Goal: Task Accomplishment & Management: Manage account settings

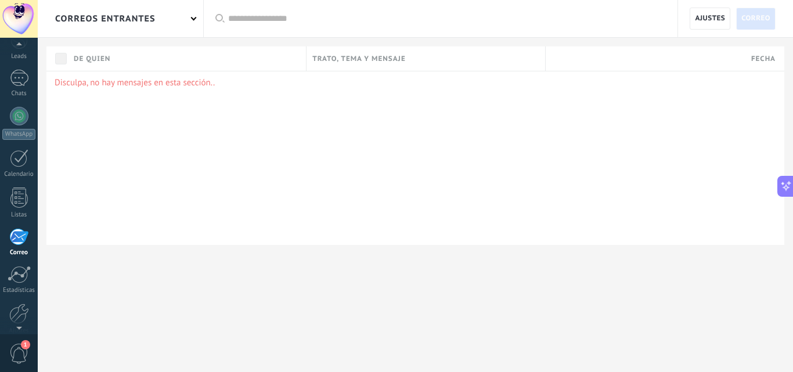
scroll to position [111, 0]
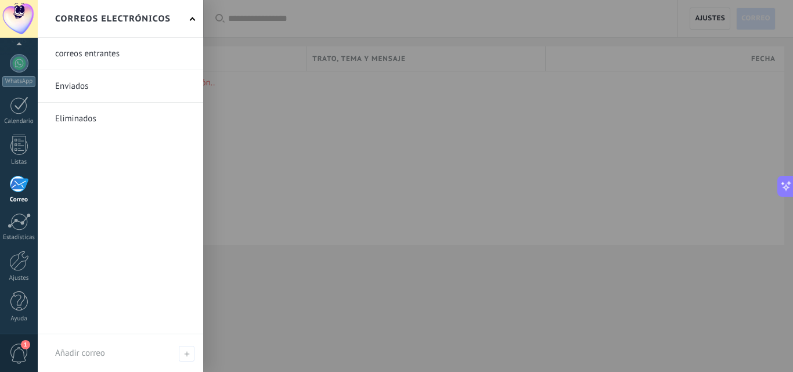
click at [17, 192] on div at bounding box center [18, 183] width 19 height 17
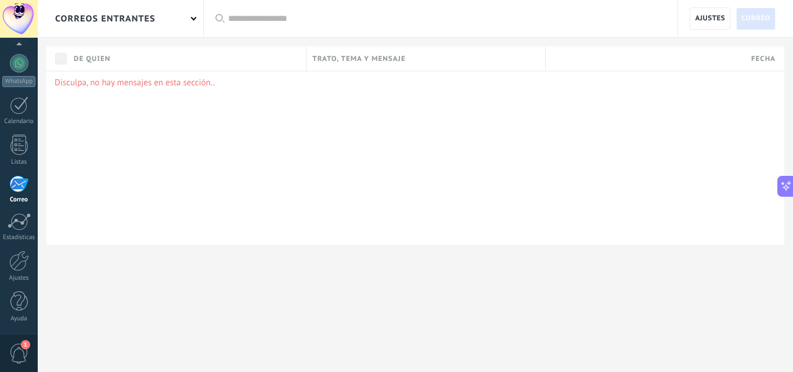
click at [17, 192] on div at bounding box center [18, 183] width 19 height 17
click at [134, 23] on div "correos entrantes" at bounding box center [105, 18] width 100 height 37
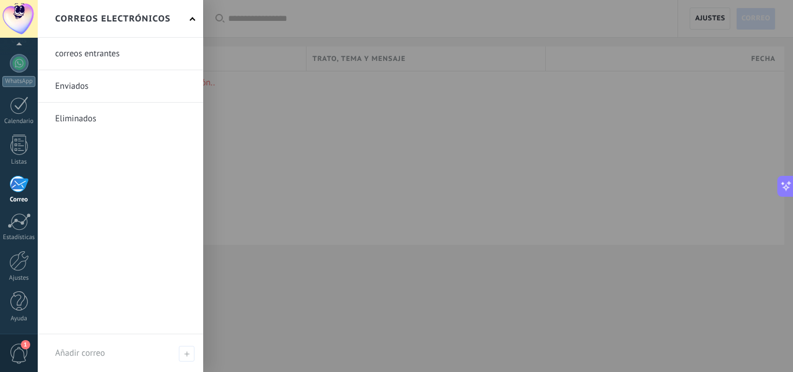
click at [332, 145] on div at bounding box center [434, 186] width 793 height 372
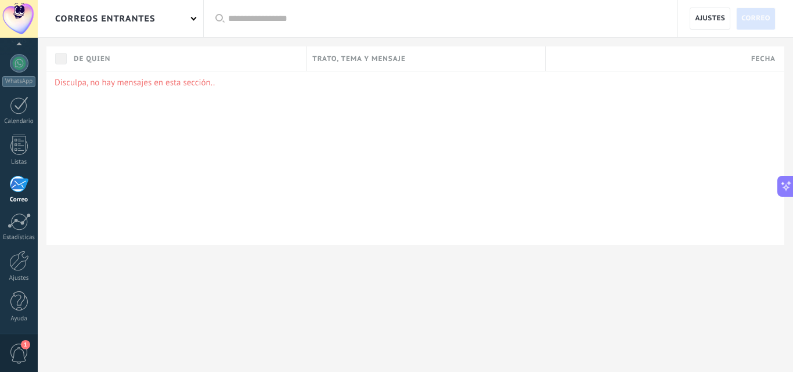
click at [192, 21] on div "correos entrantes" at bounding box center [120, 18] width 165 height 37
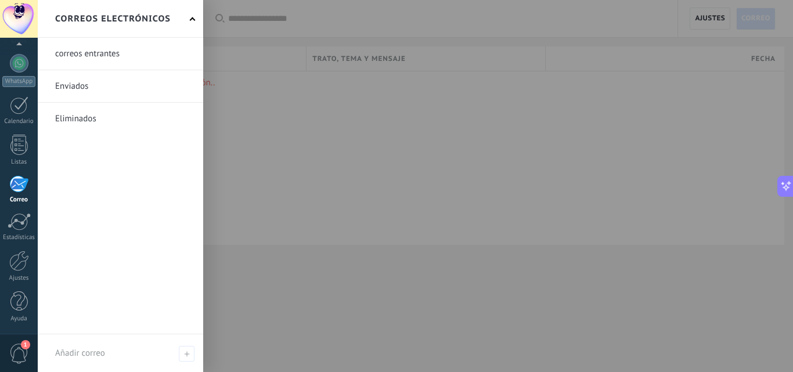
click at [192, 21] on span at bounding box center [193, 20] width 6 height 6
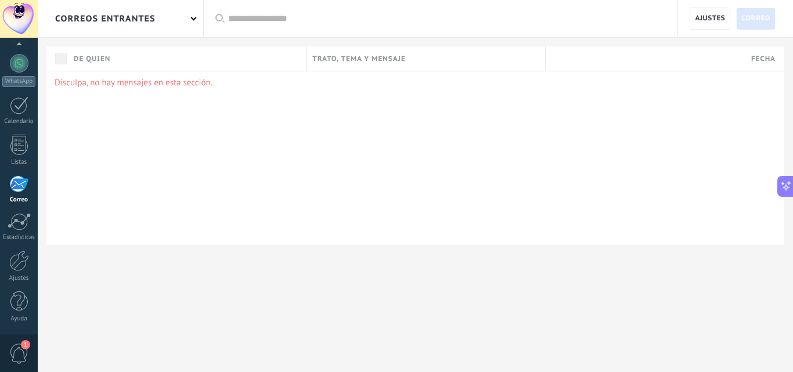
click at [255, 114] on div "Disculpa, no hay mensajes en esta sección.." at bounding box center [415, 158] width 738 height 174
click at [709, 23] on span "Ajustes" at bounding box center [710, 18] width 30 height 21
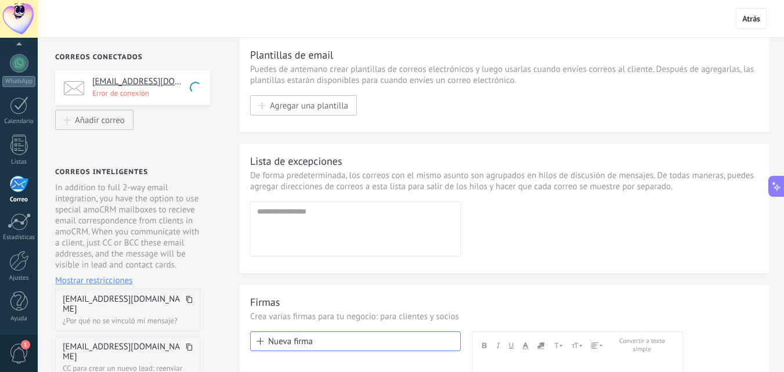
click at [171, 99] on div "customerservice@asaglobals.com Error de conexión" at bounding box center [132, 87] width 155 height 35
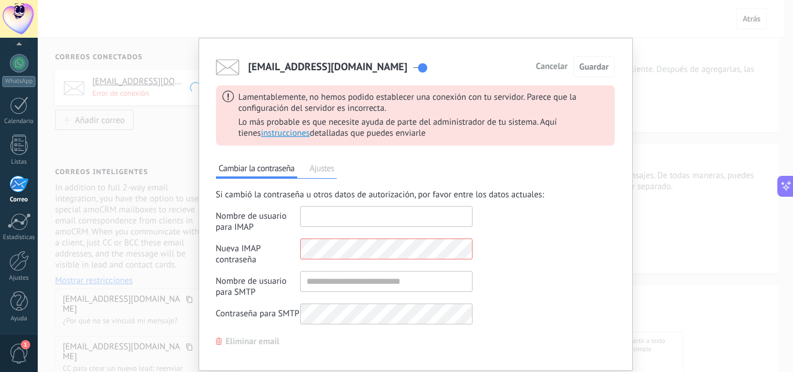
type input "**********"
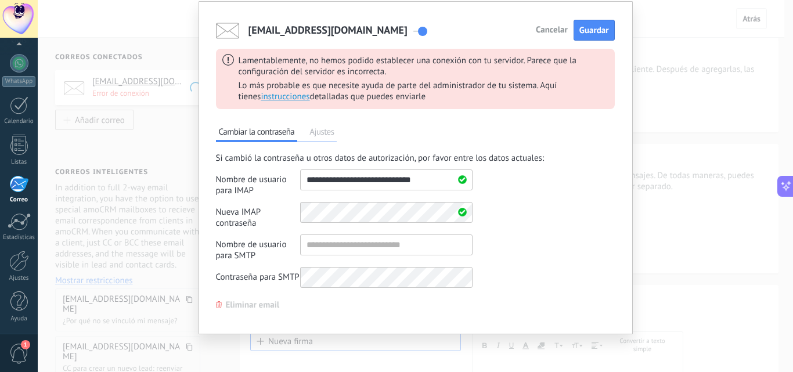
click at [328, 134] on span "Ajustes" at bounding box center [322, 133] width 30 height 16
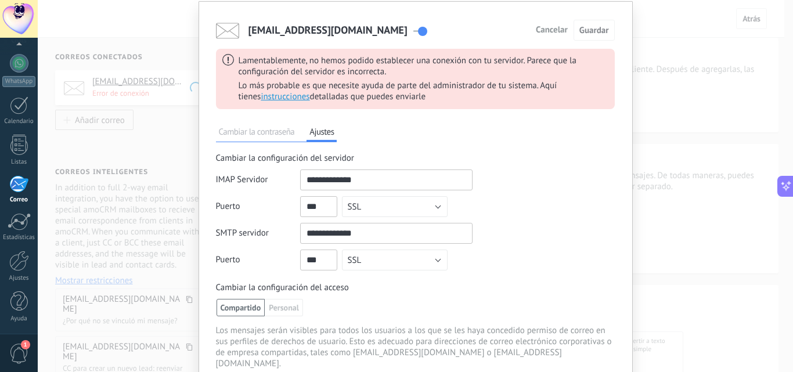
click at [269, 132] on span "Cambiar la contraseña" at bounding box center [257, 133] width 82 height 16
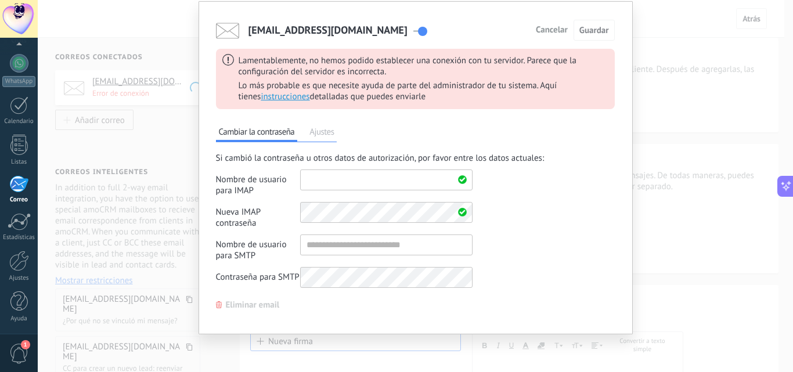
click at [355, 177] on input "shared" at bounding box center [386, 180] width 172 height 21
type input "**********"
click at [290, 212] on div "Nueva IMAP contraseña Campos para los datos de autorización adicionales" at bounding box center [344, 215] width 257 height 27
click at [334, 253] on input "shared" at bounding box center [386, 245] width 172 height 21
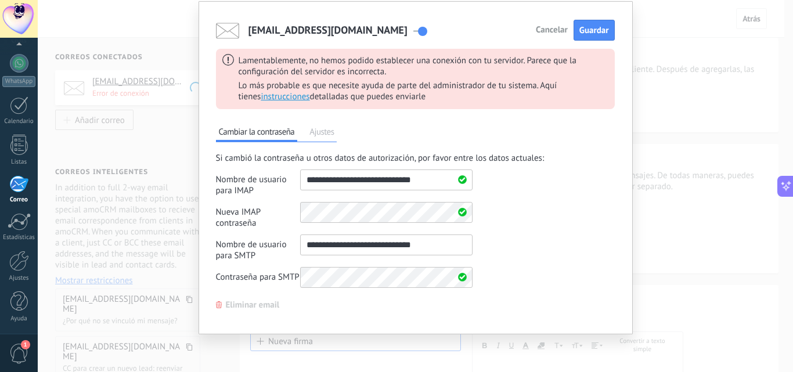
type input "**********"
click at [574, 235] on div "Si cambió la contraseña u otros datos de autorización, por favor entre los dato…" at bounding box center [415, 223] width 399 height 141
click at [600, 33] on span "Guardar" at bounding box center [594, 30] width 30 height 11
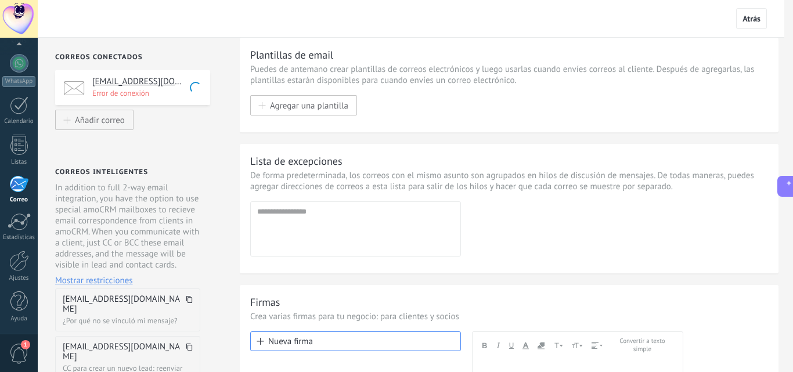
scroll to position [0, 0]
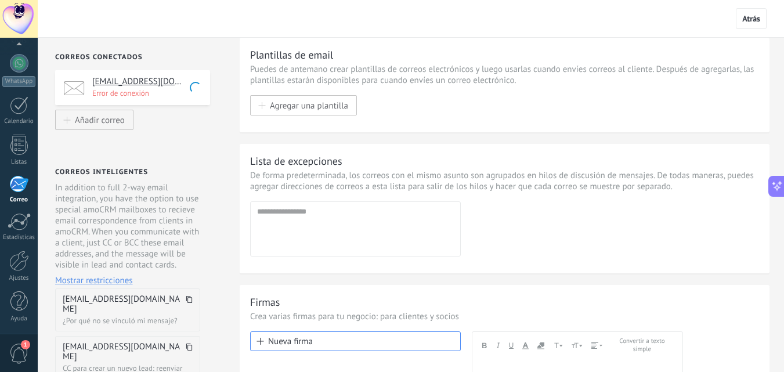
click at [127, 91] on p "Error de conexión" at bounding box center [147, 93] width 110 height 10
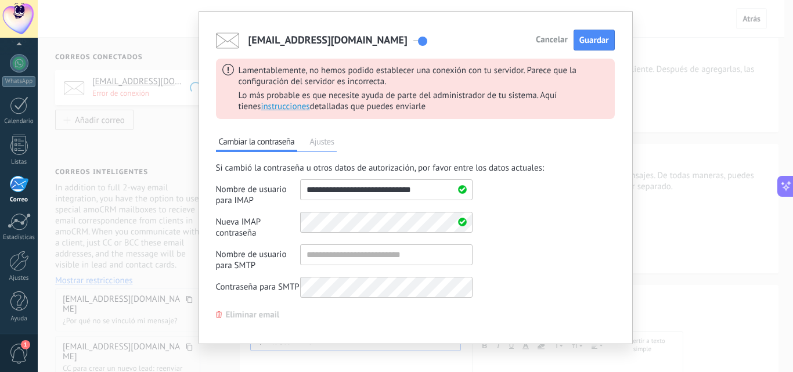
scroll to position [37, 0]
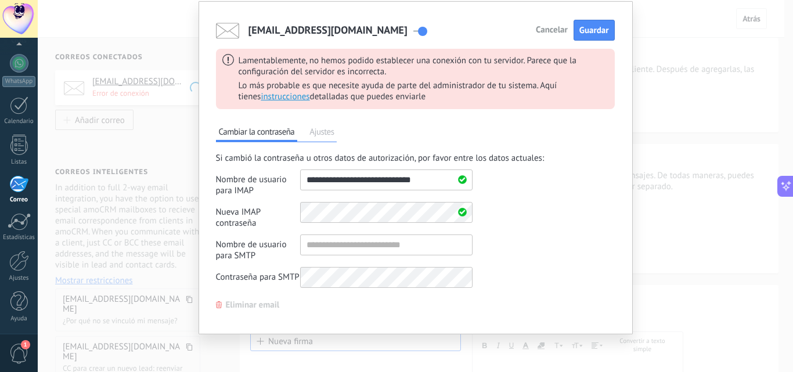
click at [328, 135] on span "Ajustes" at bounding box center [322, 133] width 30 height 16
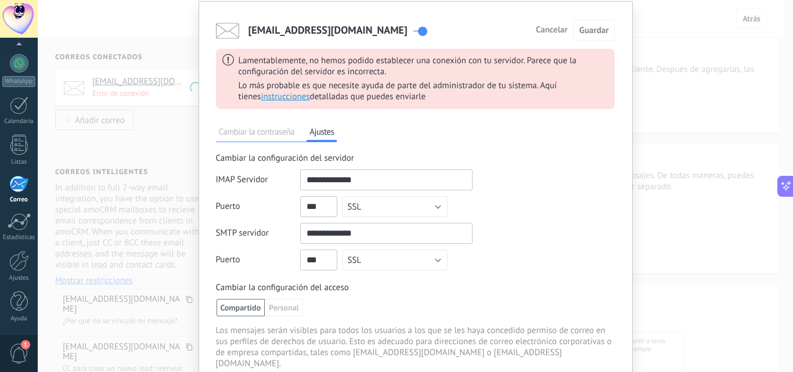
click at [260, 136] on span "Cambiar la contraseña" at bounding box center [257, 133] width 82 height 16
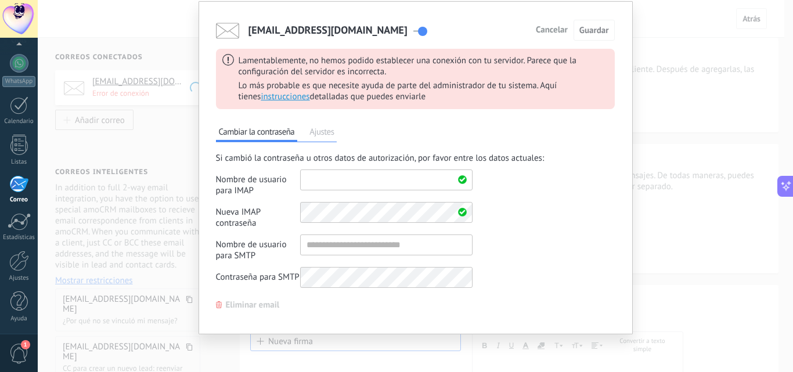
click at [358, 183] on input "shared" at bounding box center [386, 180] width 172 height 21
type input "**********"
click at [291, 219] on div "Nueva IMAP contraseña Campos para los datos de autorización adicionales" at bounding box center [344, 215] width 257 height 27
click at [546, 264] on div "Si cambió la contraseña u otros datos de autorización, por favor entre los dato…" at bounding box center [415, 223] width 399 height 141
click at [602, 26] on span "Guardar" at bounding box center [594, 30] width 30 height 11
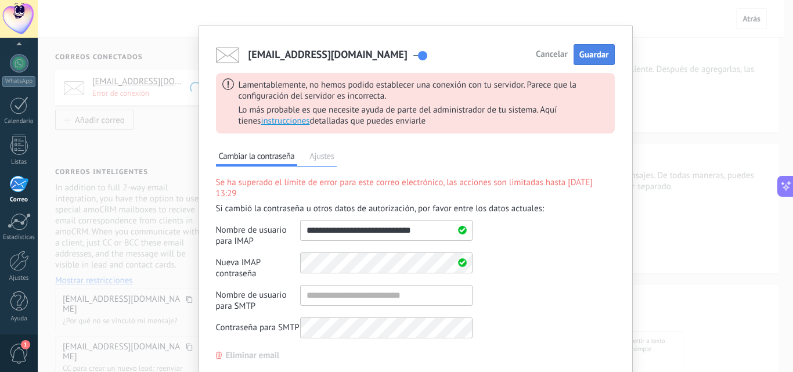
scroll to position [0, 0]
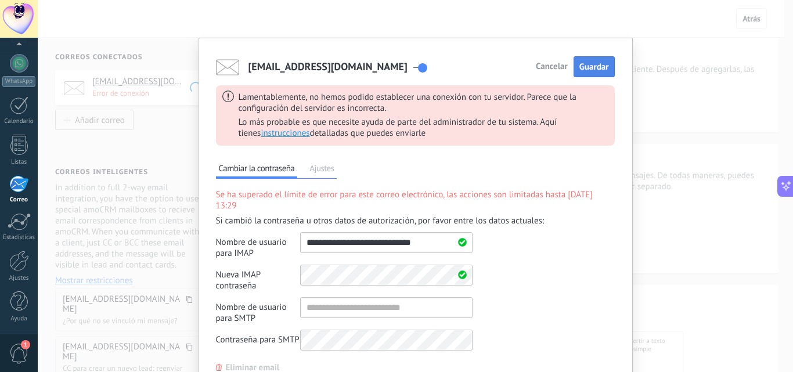
click at [585, 70] on span "Guardar" at bounding box center [594, 67] width 30 height 11
click at [544, 69] on span "Cancelar" at bounding box center [552, 67] width 32 height 8
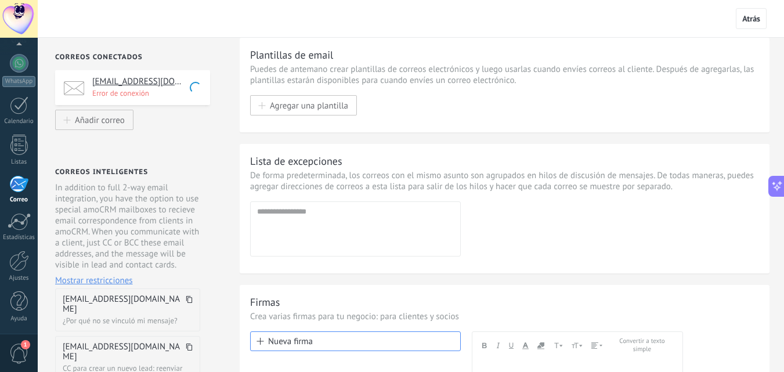
click at [157, 103] on div "customerservice@asaglobals.com Error de conexión" at bounding box center [132, 87] width 155 height 35
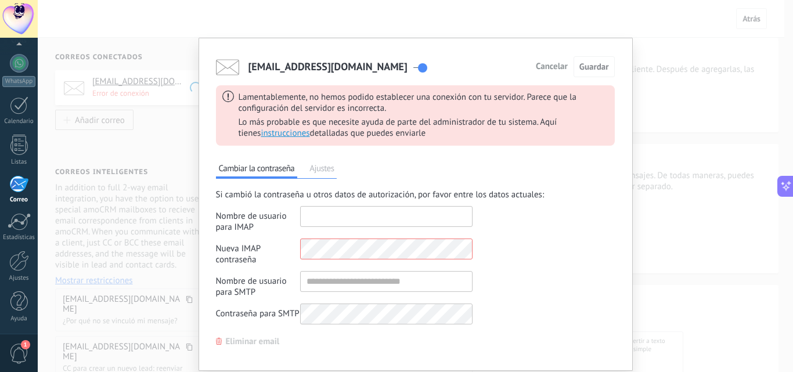
type input "**********"
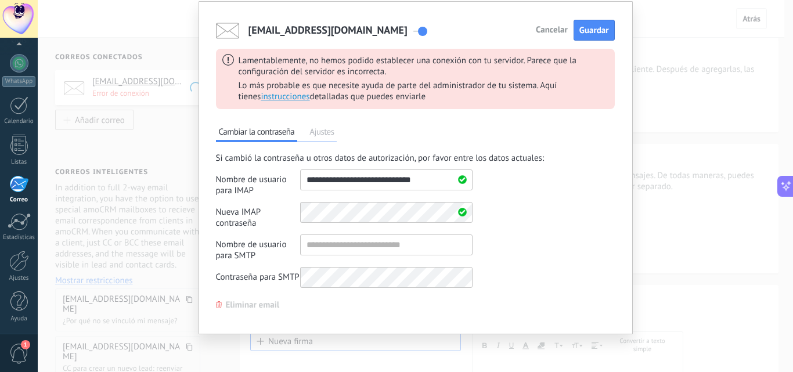
click at [244, 302] on span "Eliminar email" at bounding box center [253, 305] width 54 height 8
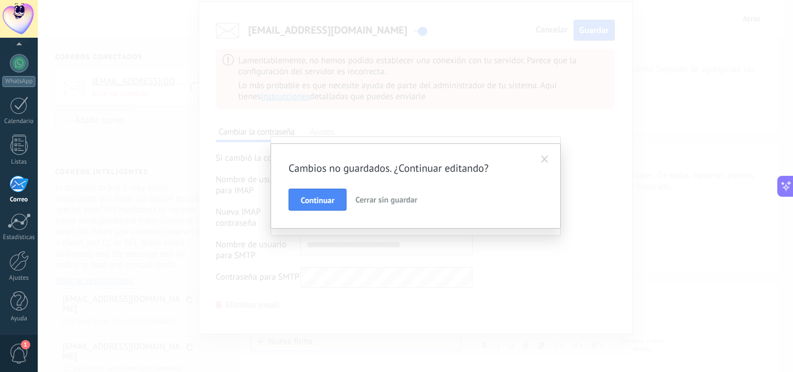
click at [386, 203] on span "Cerrar sin guardar" at bounding box center [386, 199] width 62 height 10
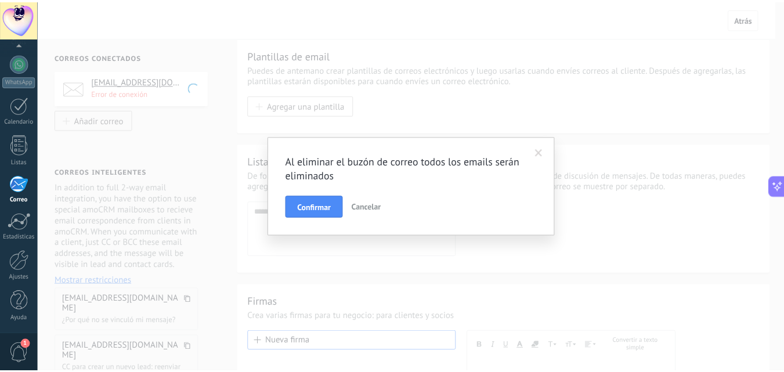
scroll to position [0, 0]
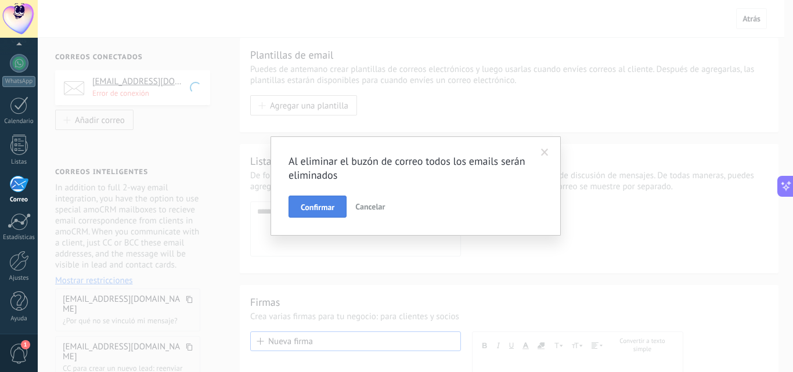
click at [328, 210] on span "Confirmar" at bounding box center [318, 207] width 34 height 8
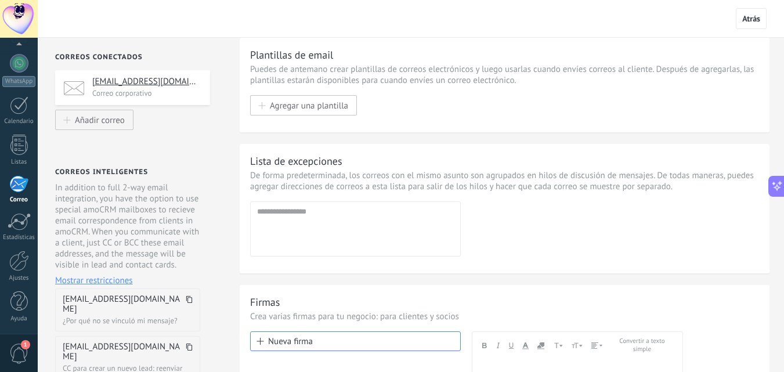
click at [163, 100] on div "customerservice@asaglobals.com Correo corporativo" at bounding box center [132, 87] width 155 height 35
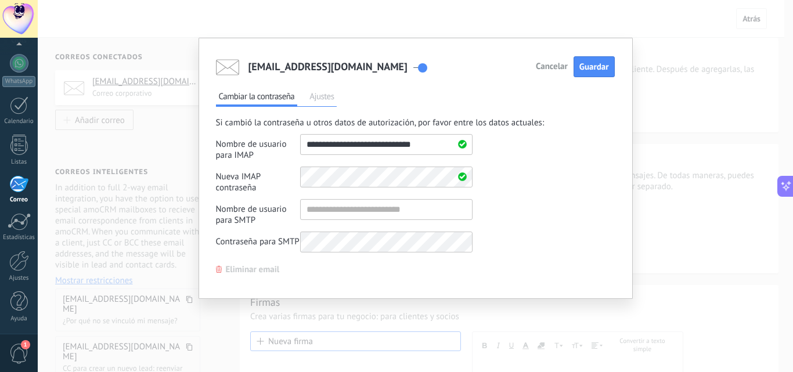
click at [368, 30] on div "customerservice@asaglobals.com Cancelar Guardar Cambiar la contraseña Ajustes S…" at bounding box center [415, 186] width 755 height 372
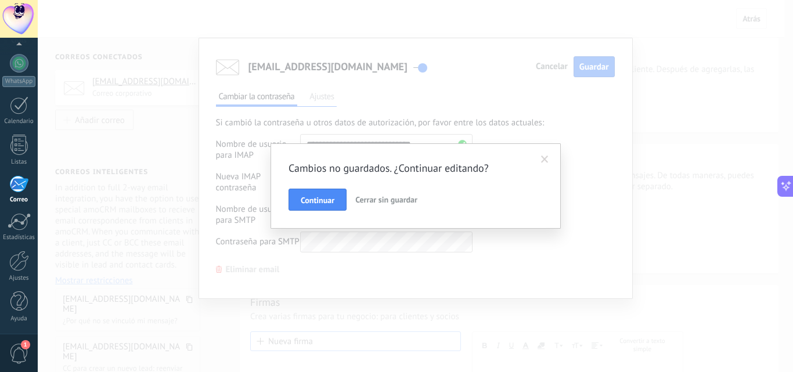
click at [545, 162] on span at bounding box center [545, 160] width 8 height 8
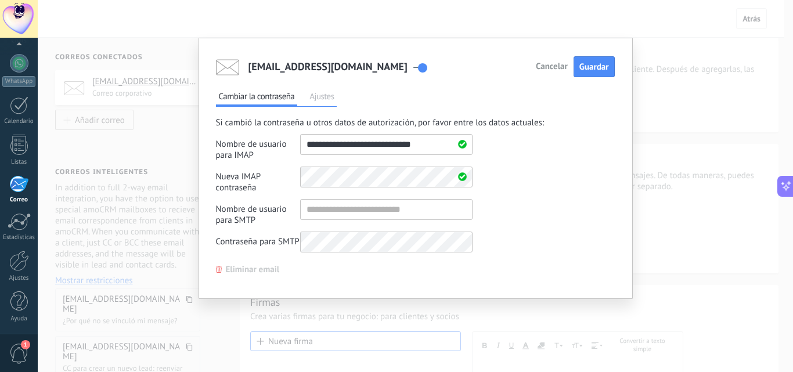
click at [696, 200] on div "customerservice@asaglobals.com Cancelar Guardar Cambiar la contraseña Ajustes S…" at bounding box center [415, 186] width 755 height 372
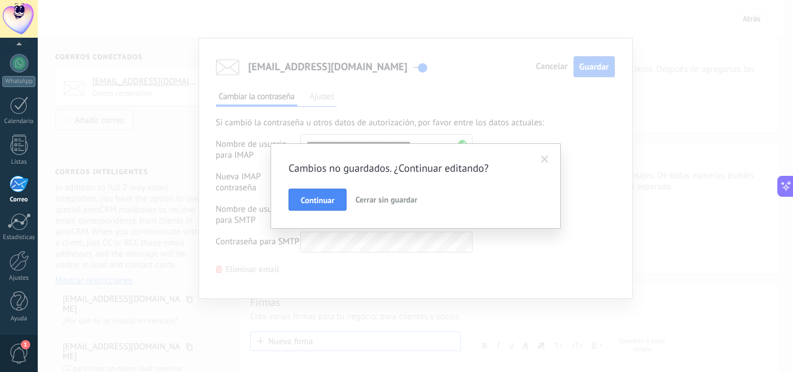
click at [464, 109] on div "Cambios no guardados. ¿Continuar editando? Continuar Cerrar sin guardar" at bounding box center [415, 186] width 755 height 372
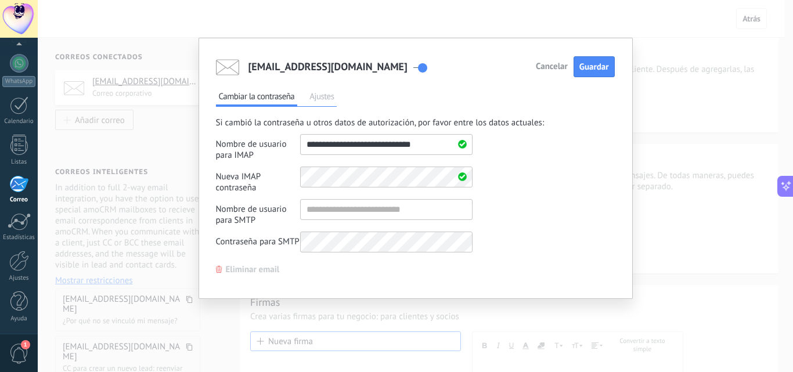
click at [550, 68] on span "Cancelar" at bounding box center [552, 67] width 32 height 8
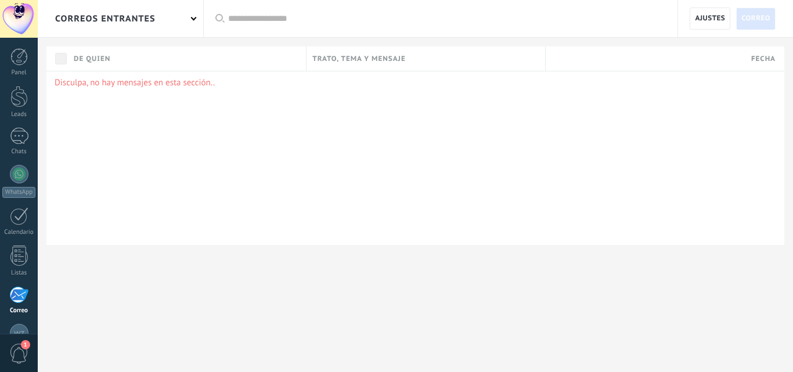
click at [190, 24] on div "correos entrantes" at bounding box center [120, 18] width 165 height 37
click at [192, 19] on span at bounding box center [194, 18] width 6 height 6
click at [150, 21] on div "correos entrantes" at bounding box center [105, 18] width 100 height 37
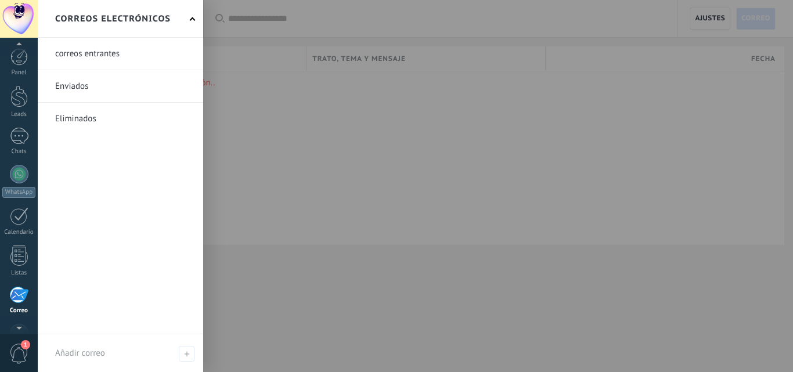
click at [701, 18] on div at bounding box center [434, 186] width 793 height 372
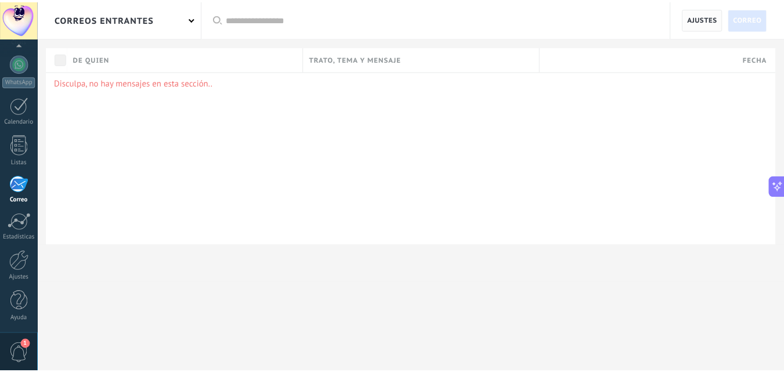
scroll to position [75, 0]
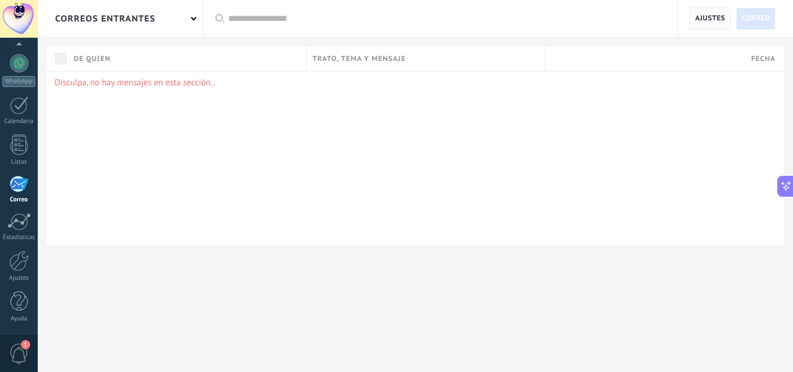
click at [708, 25] on span "Ajustes" at bounding box center [710, 18] width 30 height 21
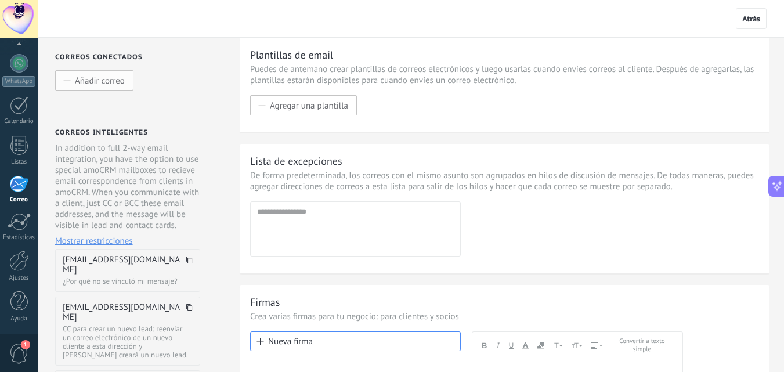
click at [105, 87] on button "Añadir correo" at bounding box center [94, 80] width 78 height 20
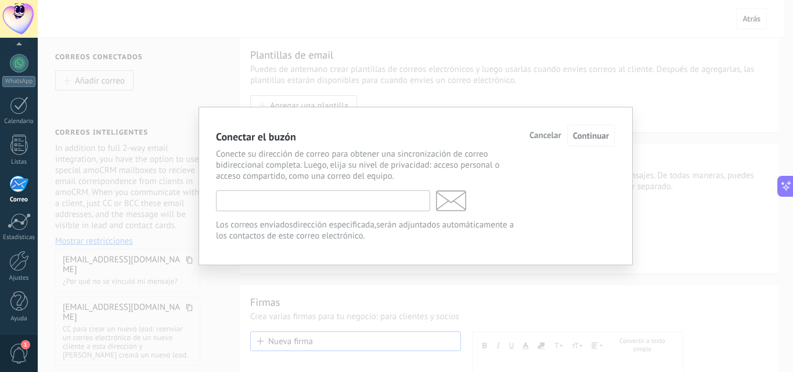
click at [309, 201] on input "text" at bounding box center [323, 200] width 214 height 21
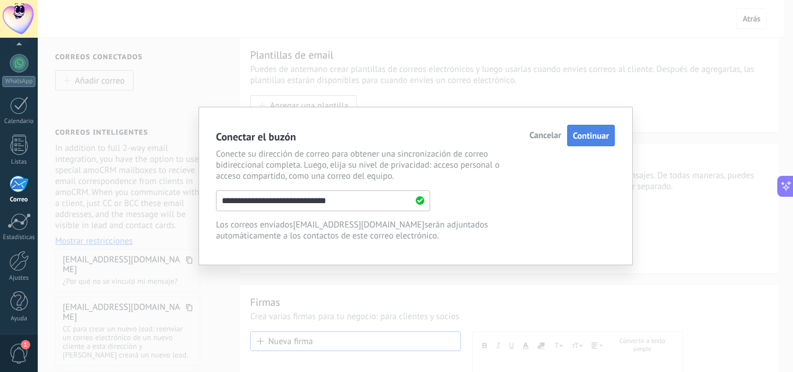
type input "**********"
click at [589, 131] on span "Continuar" at bounding box center [591, 136] width 36 height 11
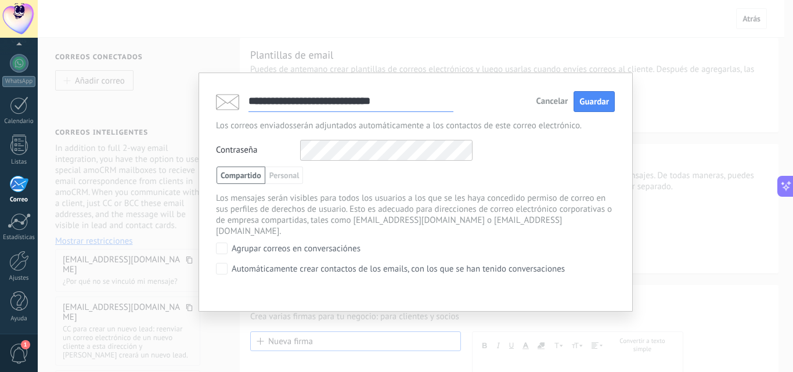
click at [254, 150] on div "Contraseña Otros IMAP nombre de usuario y contraseña" at bounding box center [415, 150] width 399 height 21
click at [578, 201] on div "Los mensajes serán visibles para todos los usuarios a los que se les haya conce…" at bounding box center [415, 215] width 399 height 44
click at [602, 106] on span "Guardar" at bounding box center [594, 101] width 30 height 11
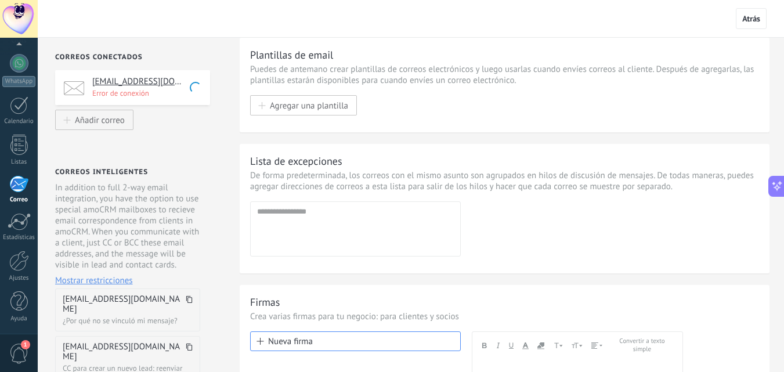
click at [157, 85] on h4 "customerservice@asaglobals.com" at bounding box center [146, 82] width 109 height 12
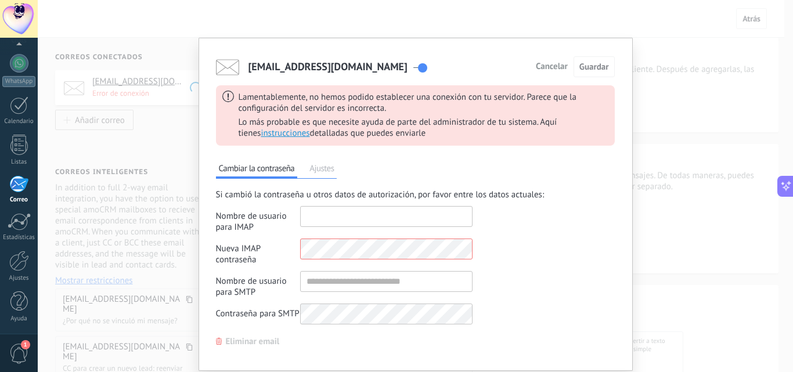
type input "**********"
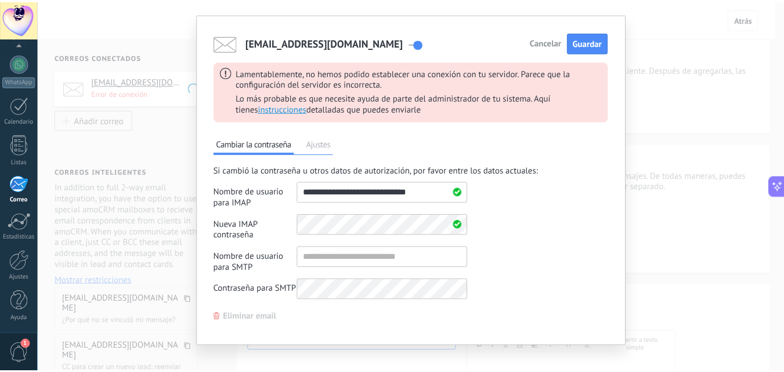
scroll to position [37, 0]
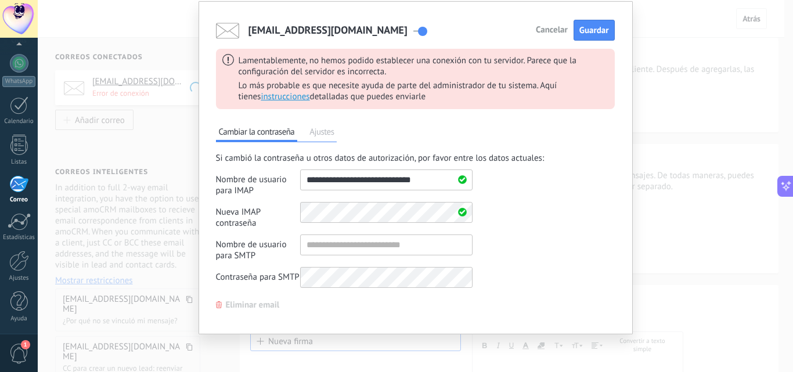
click at [264, 309] on span "Eliminar email" at bounding box center [253, 305] width 54 height 8
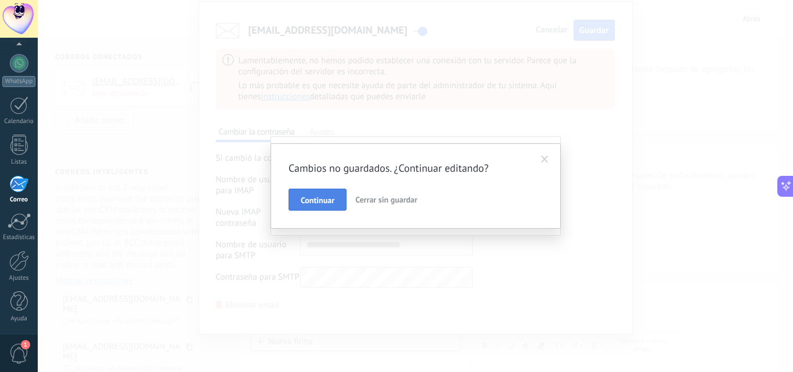
click at [322, 204] on span "Continuar" at bounding box center [318, 200] width 34 height 8
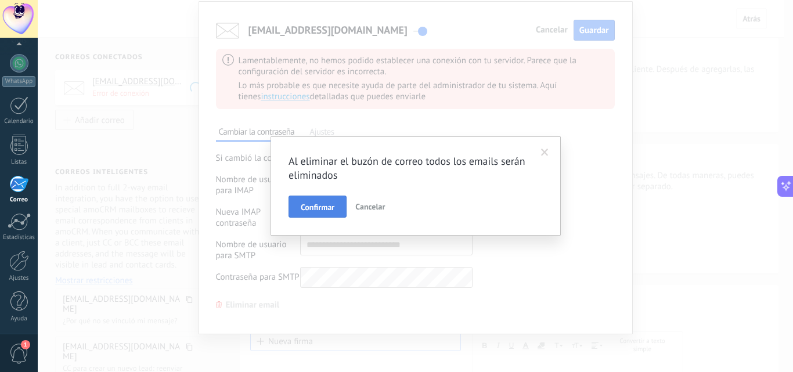
click at [316, 208] on span "Confirmar" at bounding box center [318, 207] width 34 height 8
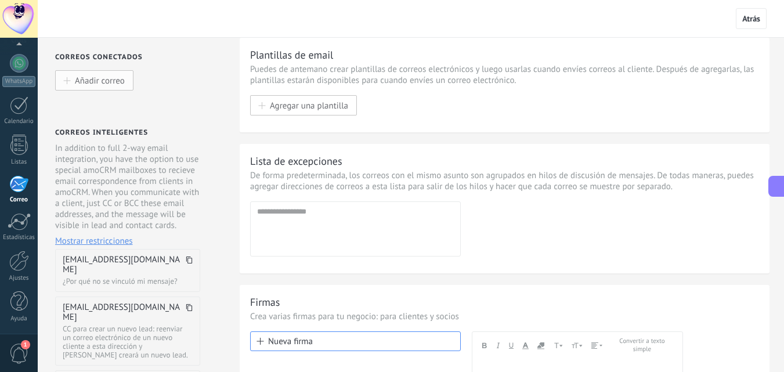
click at [118, 87] on button "Añadir correo" at bounding box center [94, 80] width 78 height 20
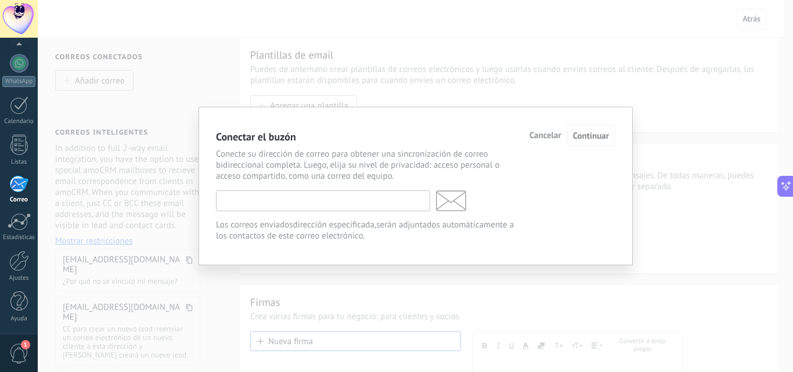
click at [304, 206] on input "text" at bounding box center [323, 200] width 214 height 21
type input "*"
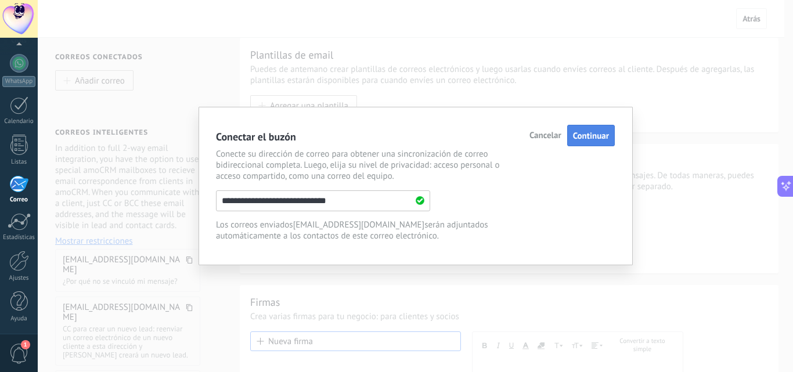
type input "**********"
click at [585, 132] on span "Continuar" at bounding box center [591, 136] width 36 height 11
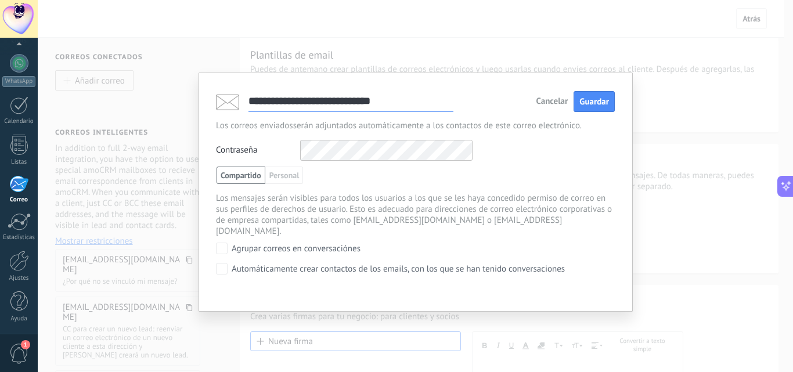
click at [259, 146] on div "Contraseña Otros IMAP nombre de usuario y contraseña" at bounding box center [415, 150] width 399 height 21
click at [536, 154] on div "Contraseña Otros IMAP nombre de usuario y contraseña" at bounding box center [415, 150] width 399 height 21
click at [590, 105] on span "Guardar" at bounding box center [594, 101] width 30 height 11
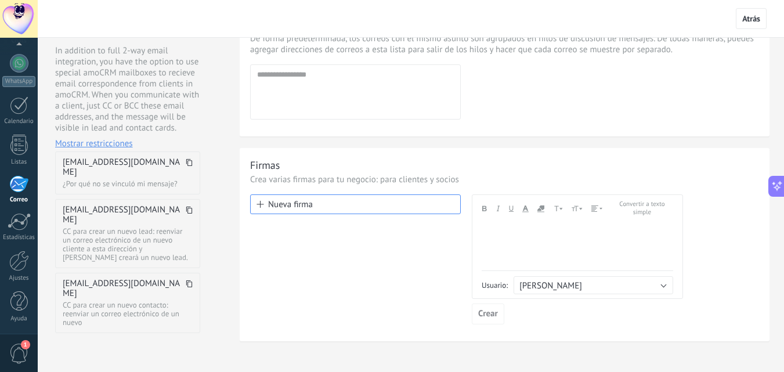
scroll to position [124, 0]
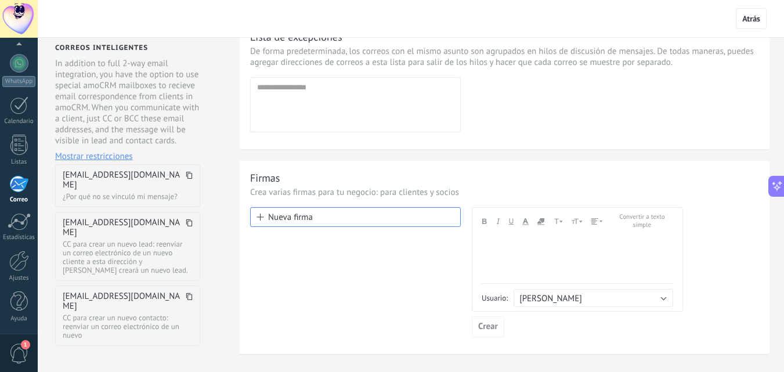
click at [116, 157] on span "Mostrar restricciones" at bounding box center [94, 156] width 78 height 11
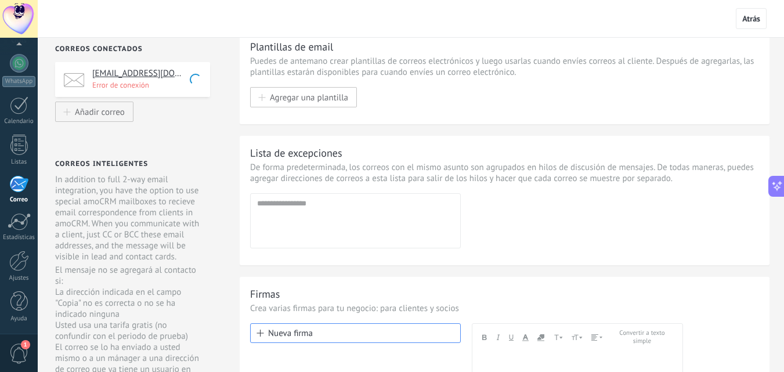
scroll to position [0, 0]
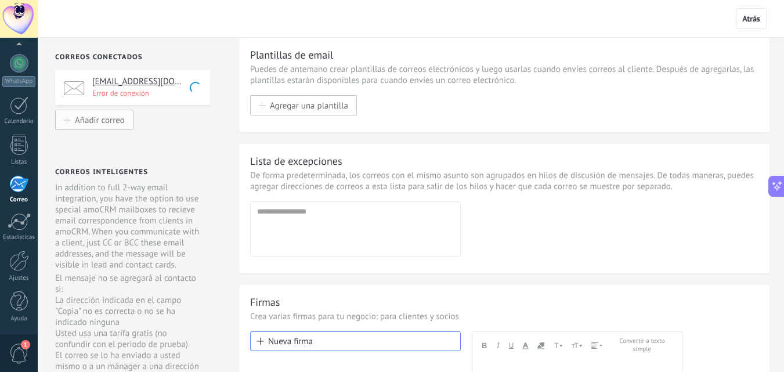
click at [108, 120] on span "Añadir correo" at bounding box center [100, 120] width 50 height 10
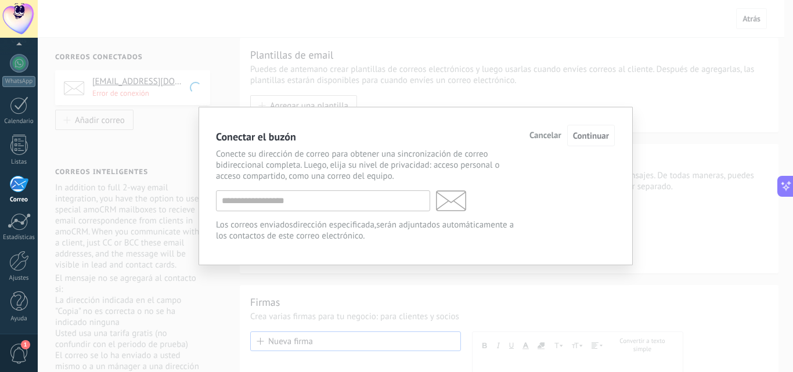
click at [168, 122] on div "Conectar el buzón Cancelar Continuar Conecte su dirección de correo para obtene…" at bounding box center [415, 186] width 755 height 372
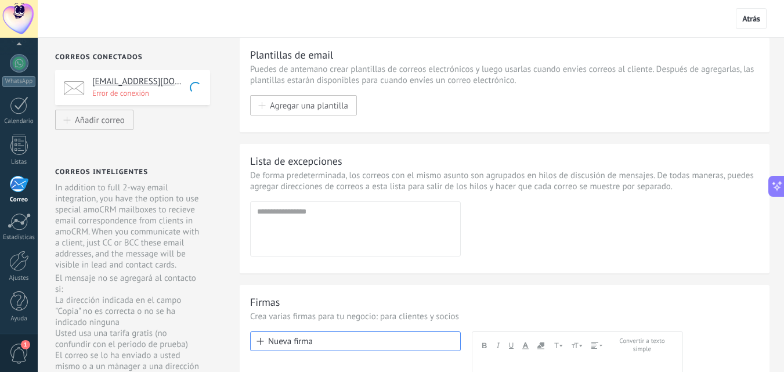
click at [183, 100] on div "customerservice@asaglobals.com Error de conexión" at bounding box center [132, 87] width 155 height 35
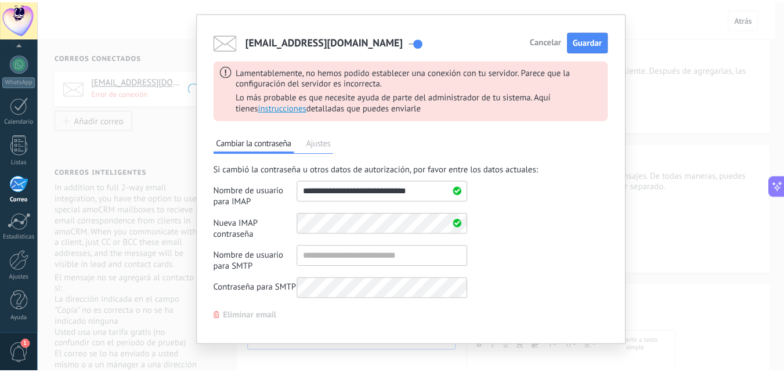
scroll to position [37, 0]
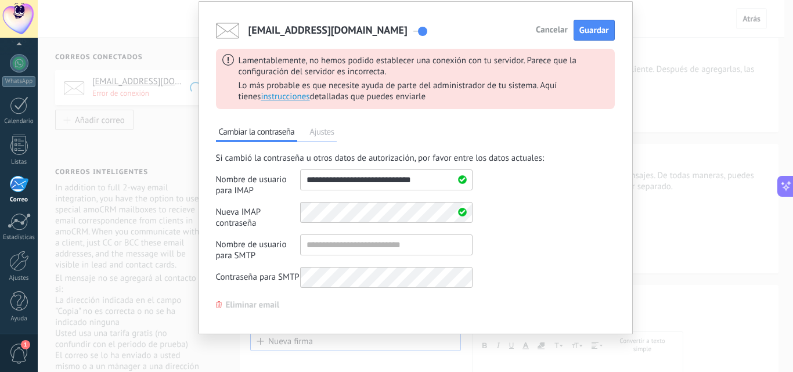
click at [258, 309] on span "Eliminar email" at bounding box center [253, 305] width 54 height 8
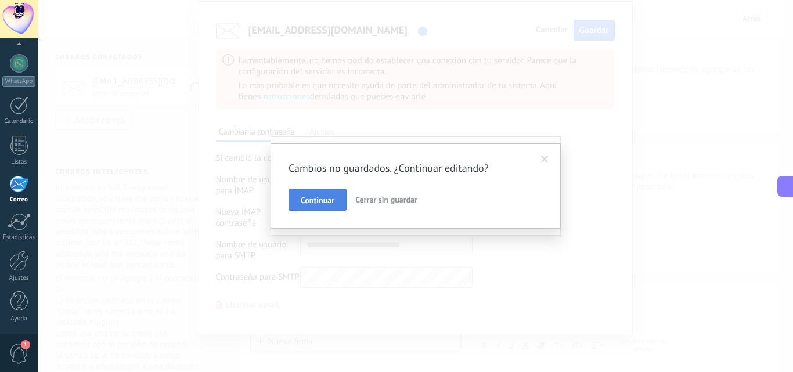
click at [337, 207] on button "Continuar" at bounding box center [318, 200] width 58 height 22
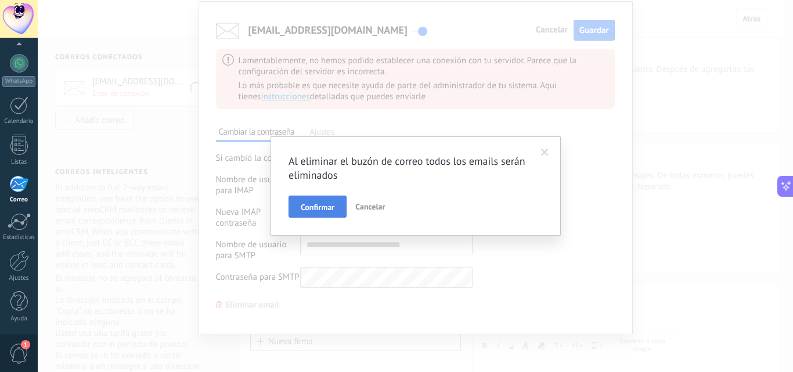
click at [327, 207] on span "Confirmar" at bounding box center [318, 207] width 34 height 8
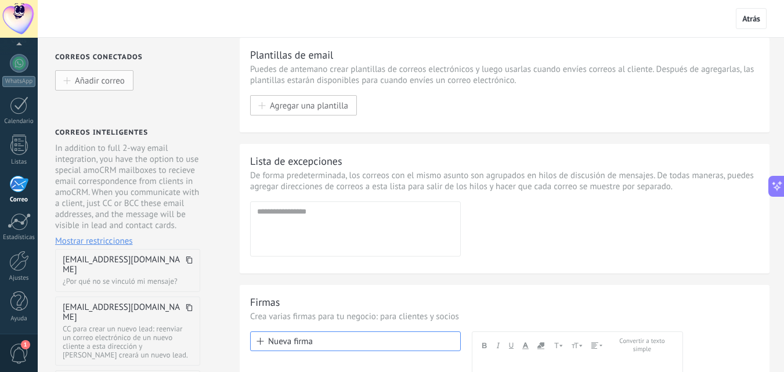
click at [105, 82] on span "Añadir correo" at bounding box center [100, 80] width 50 height 10
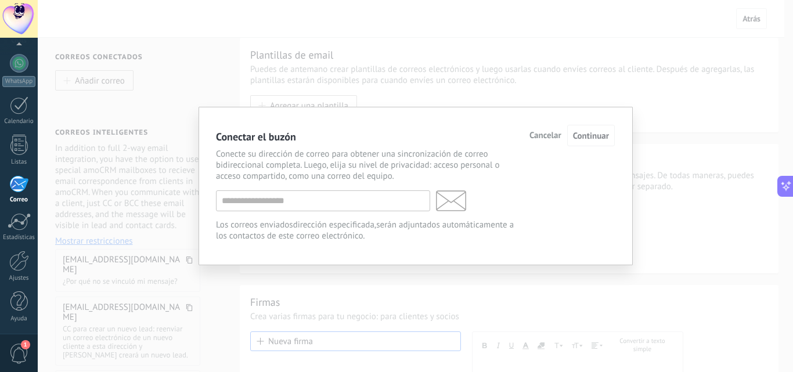
click at [383, 212] on div "Conecte su dirección de correo para obtener una sincronización de correo bidire…" at bounding box center [415, 195] width 399 height 93
click at [344, 206] on input "text" at bounding box center [323, 200] width 214 height 21
type input "**********"
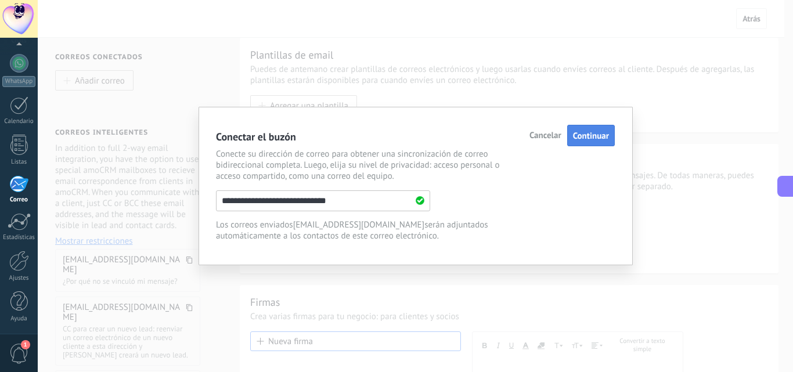
click at [609, 144] on button "Continuar" at bounding box center [591, 135] width 48 height 21
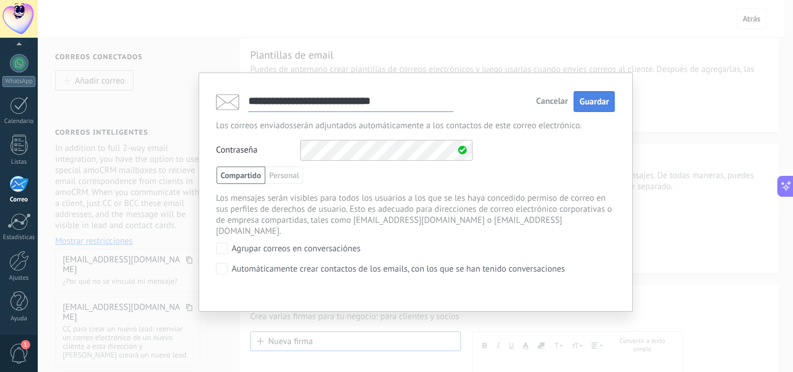
click at [602, 99] on span "Guardar" at bounding box center [594, 101] width 30 height 11
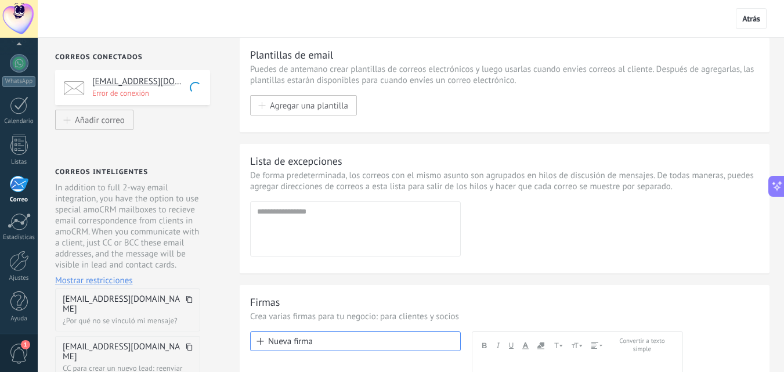
click at [131, 96] on p "Error de conexión" at bounding box center [147, 93] width 110 height 10
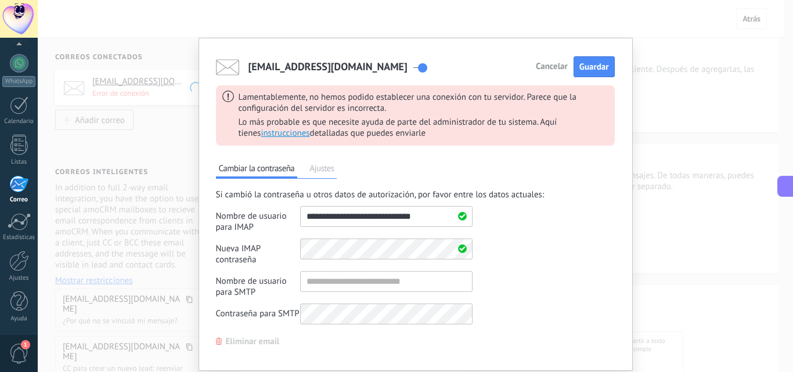
click at [545, 69] on span "Cancelar" at bounding box center [552, 67] width 32 height 8
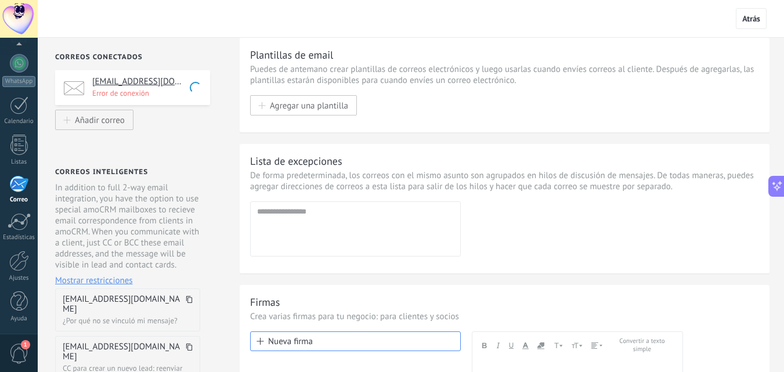
click at [167, 98] on div "customerservice@asaglobals.com Error de conexión" at bounding box center [132, 87] width 155 height 35
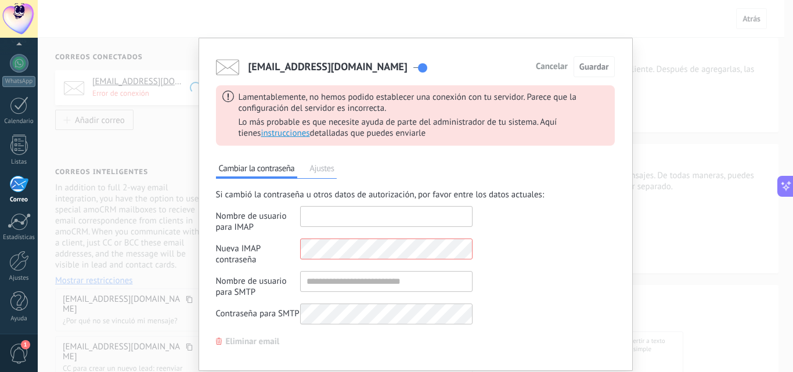
type input "**********"
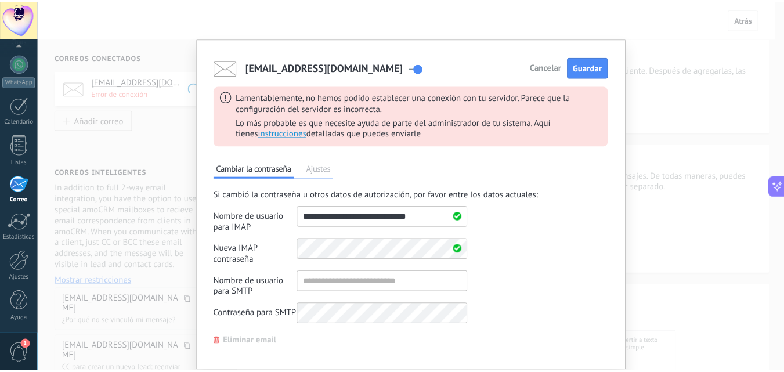
scroll to position [37, 0]
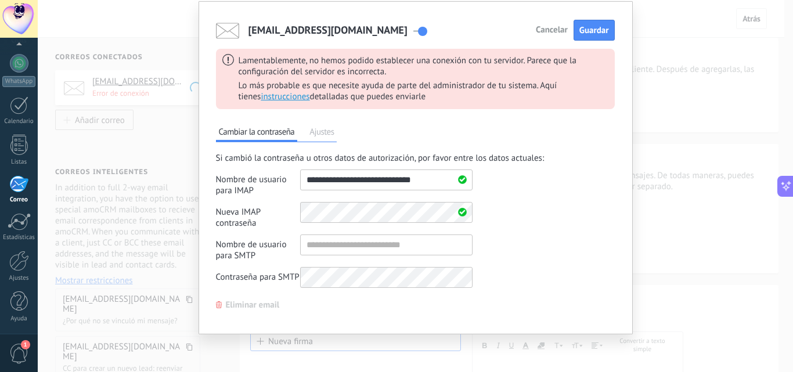
click at [251, 309] on span "Eliminar email" at bounding box center [253, 305] width 54 height 8
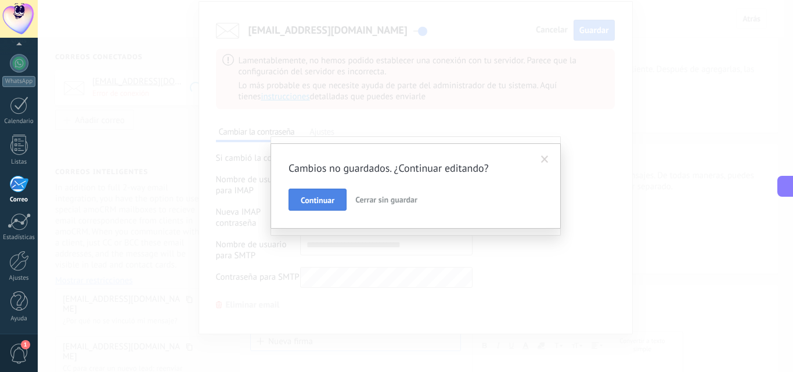
click at [332, 203] on span "Continuar" at bounding box center [318, 200] width 34 height 8
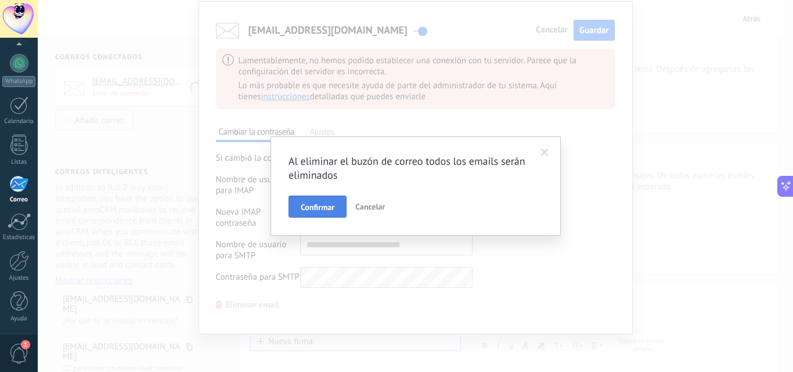
click at [322, 210] on span "Confirmar" at bounding box center [318, 207] width 34 height 8
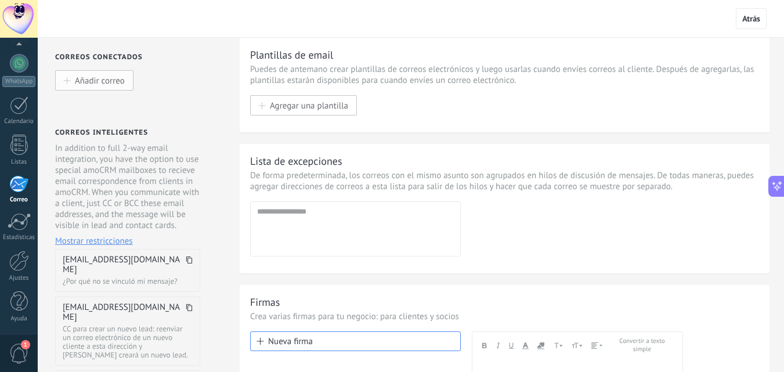
click at [90, 84] on span "Añadir correo" at bounding box center [100, 80] width 50 height 10
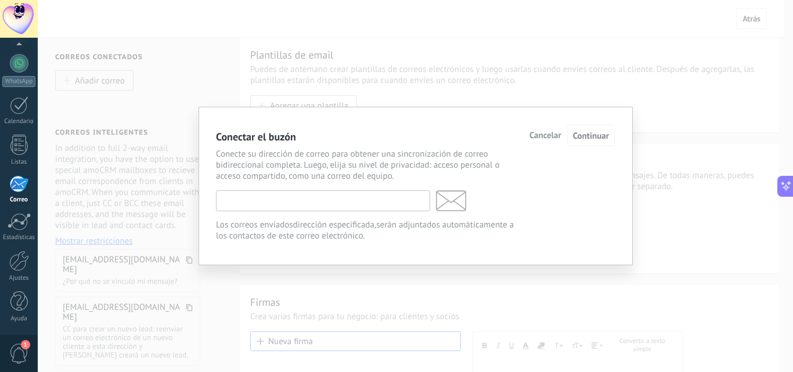
click at [338, 208] on input "text" at bounding box center [323, 200] width 214 height 21
type input "**********"
click at [380, 201] on input "**********" at bounding box center [323, 200] width 214 height 21
click at [546, 127] on div "Cancelar Continuar" at bounding box center [571, 135] width 85 height 21
click at [540, 140] on span "Cancelar" at bounding box center [545, 136] width 32 height 8
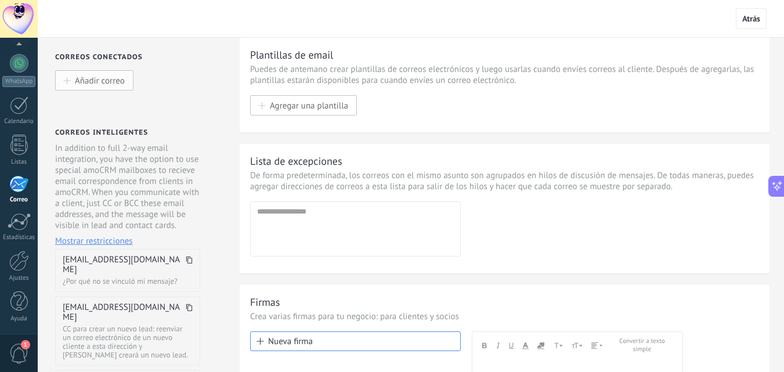
click at [99, 84] on span "Añadir correo" at bounding box center [100, 80] width 50 height 10
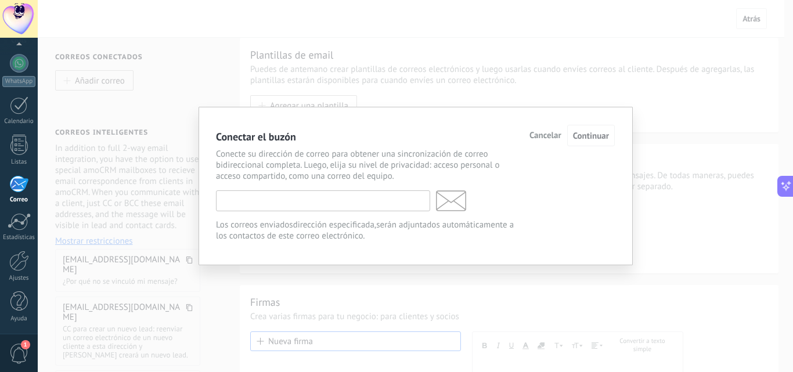
click at [287, 201] on input "text" at bounding box center [323, 200] width 214 height 21
type input "**********"
click at [584, 138] on span "Continuar" at bounding box center [591, 136] width 36 height 11
click at [549, 136] on span "Cancelar" at bounding box center [545, 136] width 32 height 8
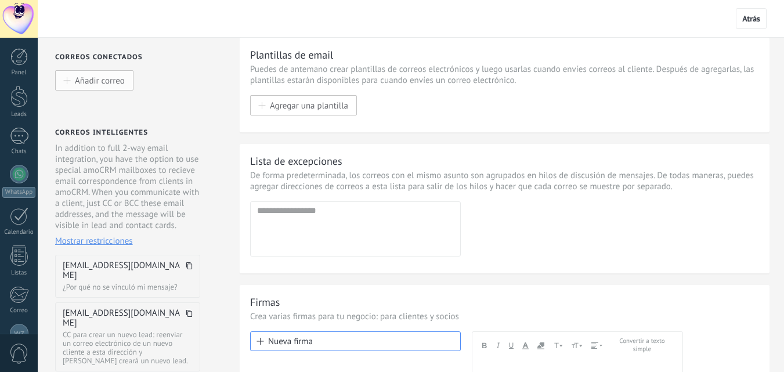
click at [117, 80] on span "Añadir correo" at bounding box center [100, 80] width 50 height 10
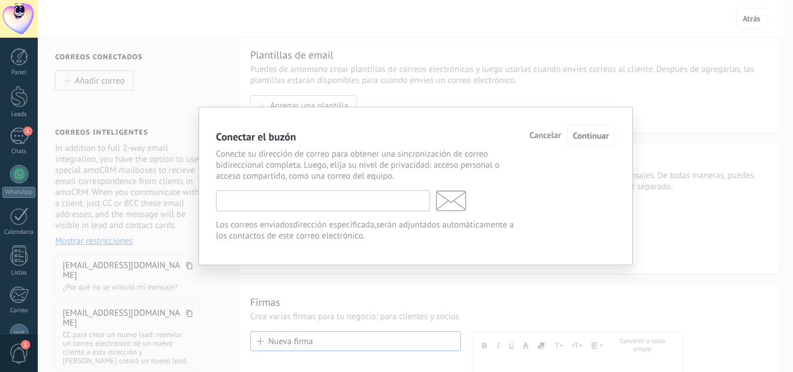
click at [322, 201] on input "text" at bounding box center [323, 200] width 214 height 21
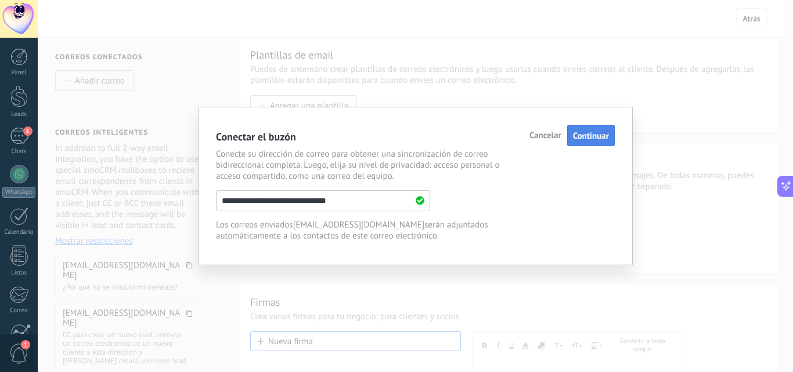
type input "**********"
click at [582, 136] on span "Continuar" at bounding box center [591, 136] width 36 height 11
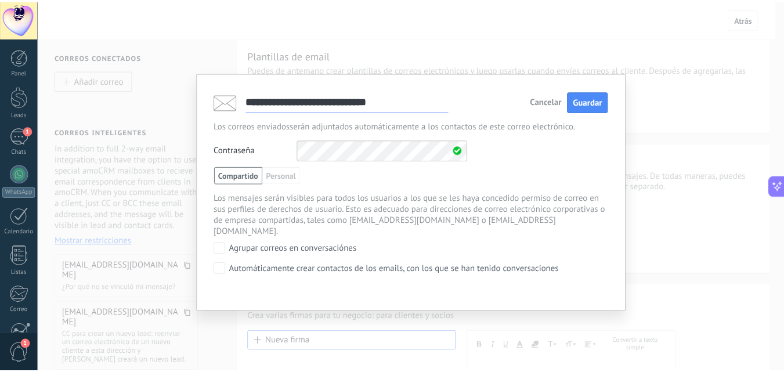
scroll to position [0, 0]
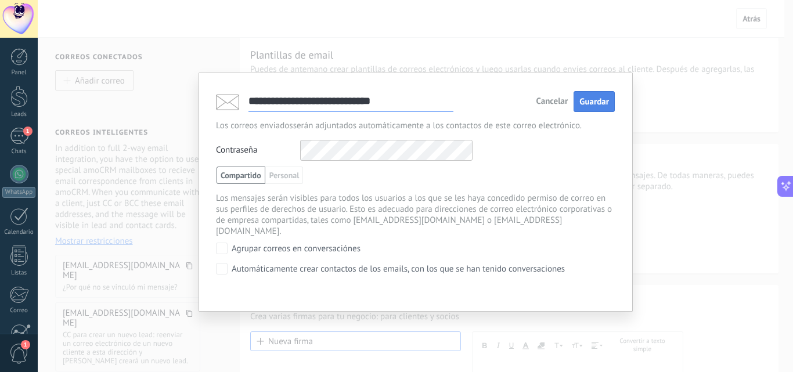
click at [584, 106] on span "Guardar" at bounding box center [594, 101] width 30 height 11
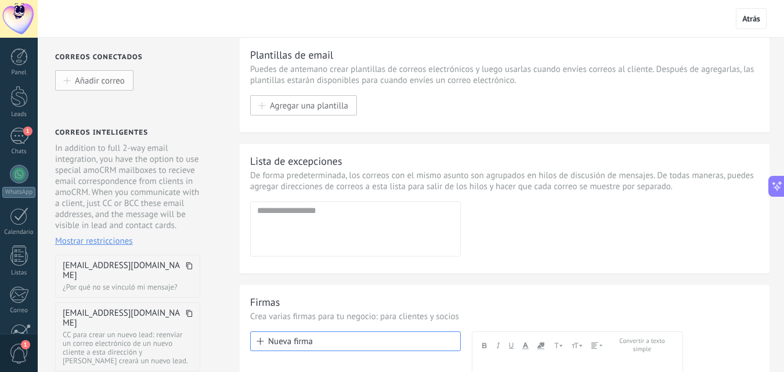
click at [130, 81] on button "Añadir correo" at bounding box center [94, 80] width 78 height 20
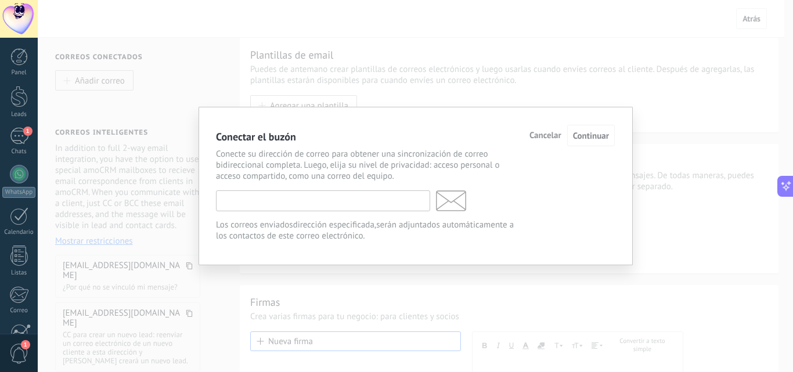
click at [248, 201] on input "text" at bounding box center [323, 200] width 214 height 21
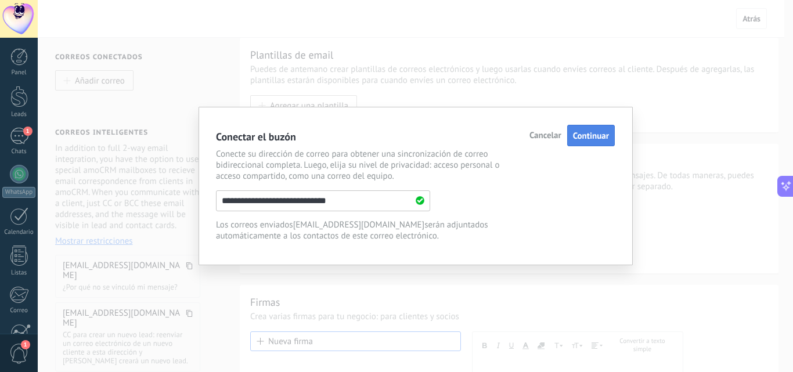
type input "**********"
click at [603, 135] on span "Continuar" at bounding box center [591, 136] width 36 height 11
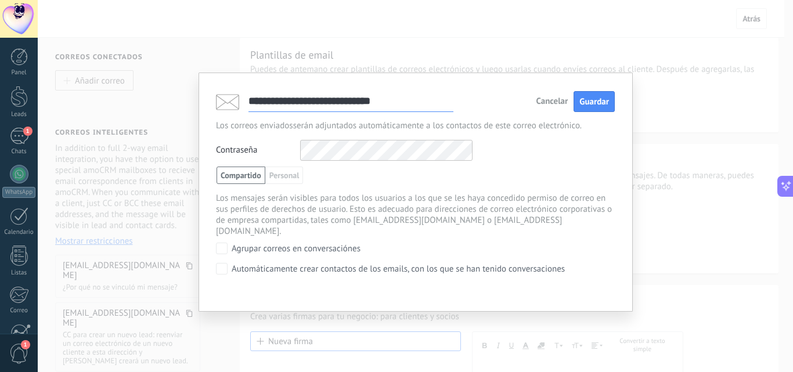
click at [273, 153] on div "Contraseña Otros IMAP nombre de usuario y contraseña" at bounding box center [415, 150] width 399 height 21
click at [609, 97] on button "Guardar" at bounding box center [594, 101] width 41 height 21
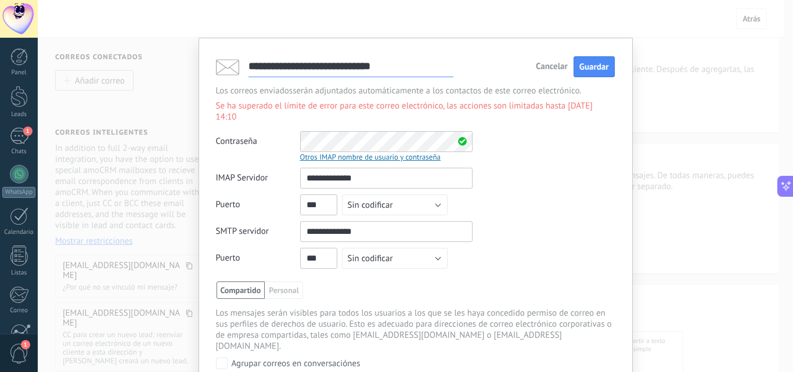
click at [377, 152] on div "Otros IMAP nombre de usuario y contraseña" at bounding box center [386, 157] width 172 height 10
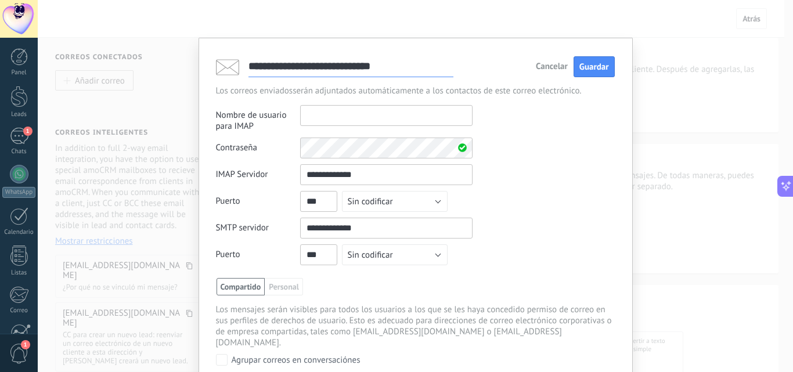
click at [365, 118] on input "text" at bounding box center [386, 115] width 172 height 21
type input "**********"
click at [297, 147] on div "Contraseña Otros IMAP nombre de usuario y contraseña" at bounding box center [415, 148] width 399 height 21
click at [571, 157] on div "Contraseña Otros IMAP nombre de usuario y contraseña" at bounding box center [415, 148] width 399 height 21
click at [442, 203] on button "Sin codificar" at bounding box center [395, 201] width 106 height 21
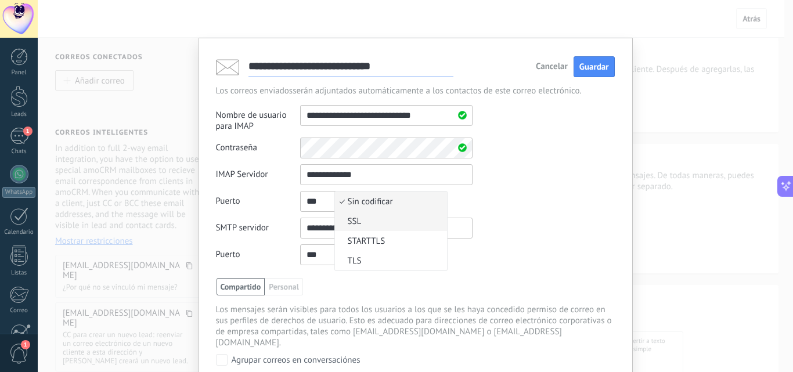
click at [412, 218] on span "SSL" at bounding box center [389, 221] width 109 height 11
click at [411, 254] on button "Sin codificar" at bounding box center [395, 254] width 106 height 21
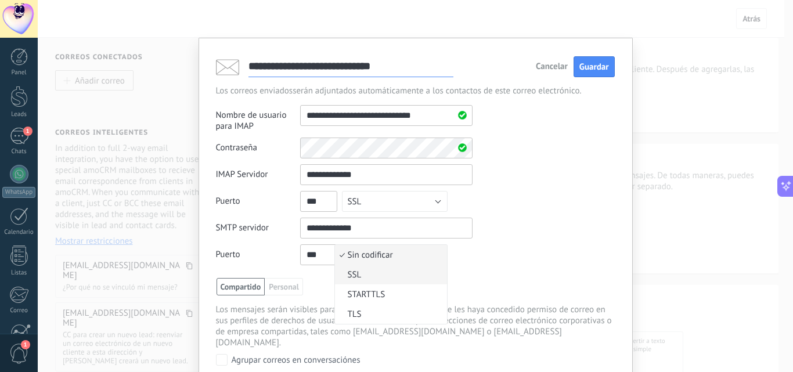
click at [381, 276] on span "SSL" at bounding box center [389, 274] width 109 height 11
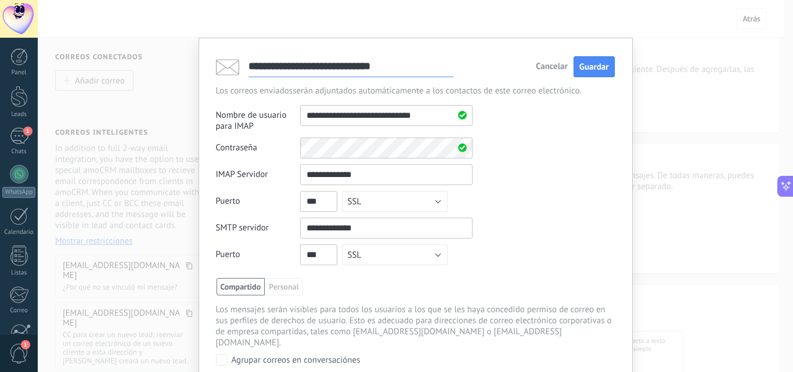
click at [533, 198] on div "**********" at bounding box center [415, 217] width 399 height 107
click at [592, 71] on span "Guardar" at bounding box center [594, 67] width 30 height 11
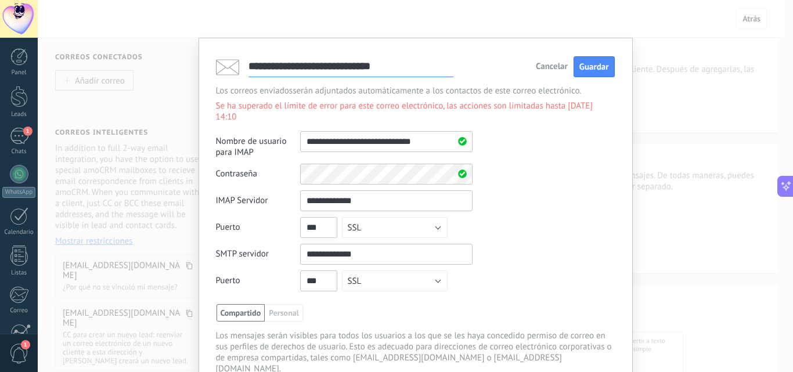
click at [571, 141] on div "**********" at bounding box center [415, 144] width 399 height 27
click at [600, 65] on span "Guardar" at bounding box center [594, 67] width 30 height 11
click at [556, 63] on span "Cancelar" at bounding box center [552, 67] width 32 height 8
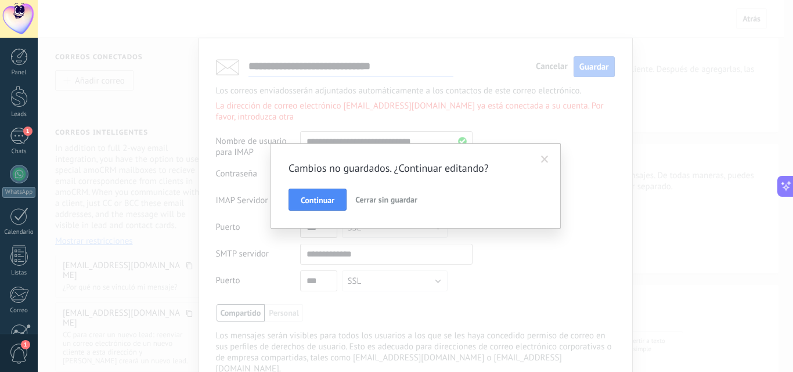
click at [404, 201] on span "Cerrar sin guardar" at bounding box center [386, 199] width 62 height 10
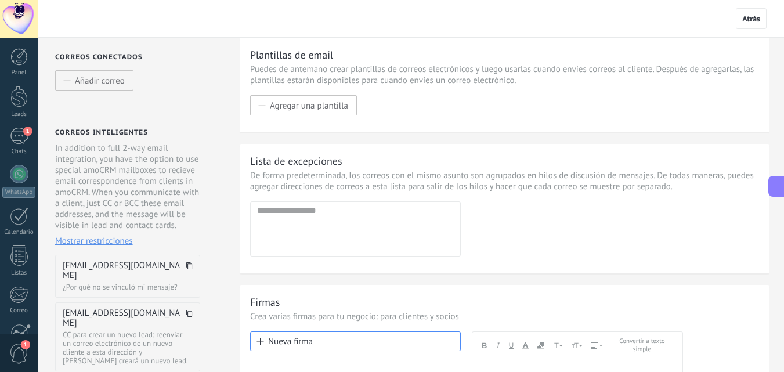
click at [672, 233] on div "Agregar dirección Dirección de email incorrecta!" at bounding box center [504, 228] width 509 height 55
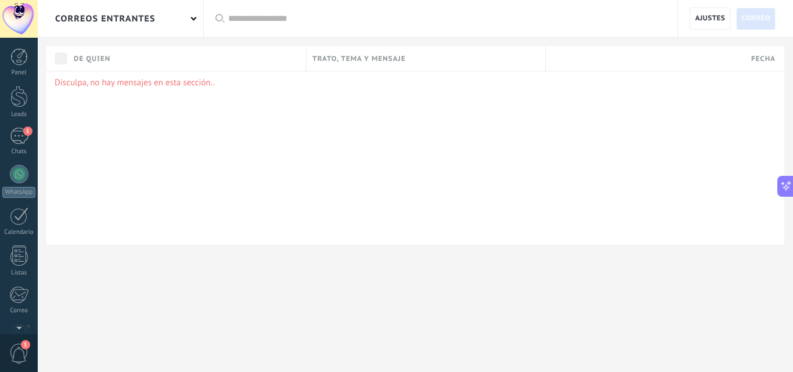
click at [194, 21] on div "correos entrantes" at bounding box center [120, 18] width 165 height 37
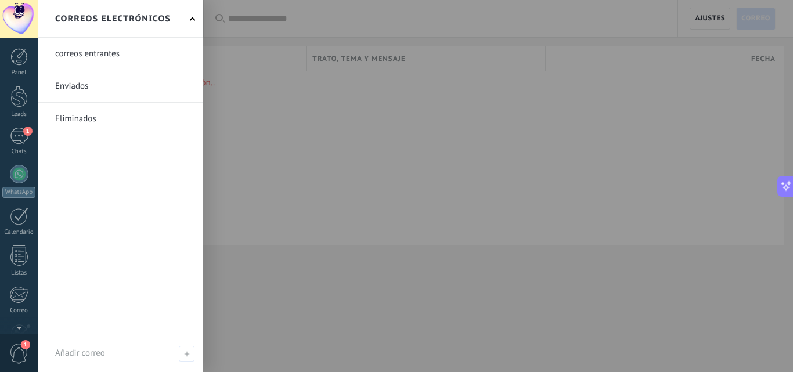
click at [106, 57] on link at bounding box center [120, 54] width 165 height 32
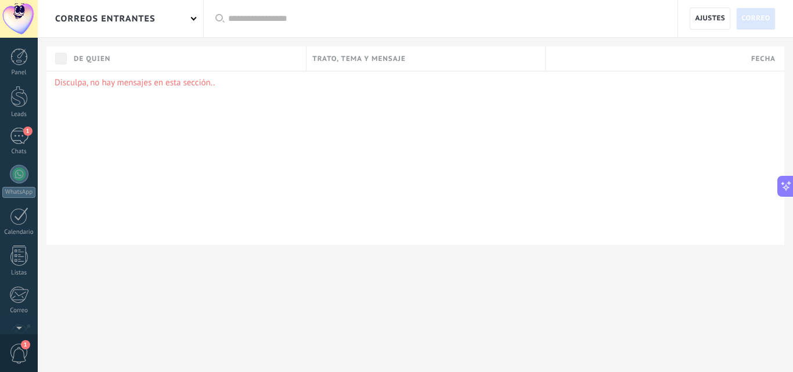
click at [224, 14] on icon at bounding box center [219, 18] width 9 height 9
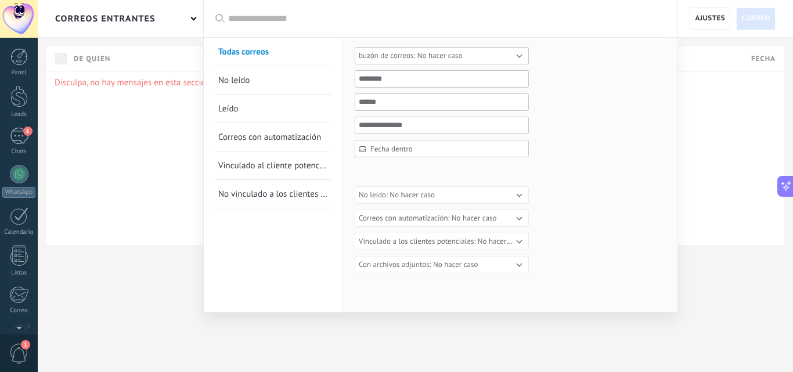
click at [463, 61] on button "No hacer caso" at bounding box center [442, 55] width 174 height 17
click at [462, 64] on div "No hacer caso No hacer caso Fecha dentro Fecha dentro Hoy Ayer Últimos ** 30 di…" at bounding box center [442, 160] width 174 height 226
click at [141, 161] on div at bounding box center [396, 186] width 793 height 372
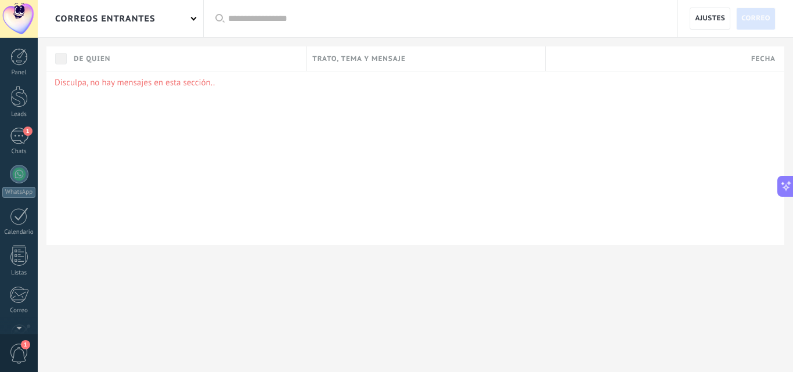
drag, startPoint x: 703, startPoint y: 18, endPoint x: 700, endPoint y: 24, distance: 7.3
click at [703, 20] on span "Ajustes" at bounding box center [710, 18] width 30 height 21
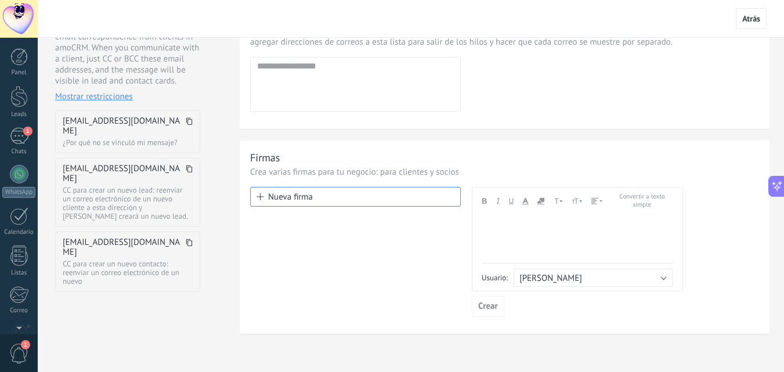
scroll to position [124, 0]
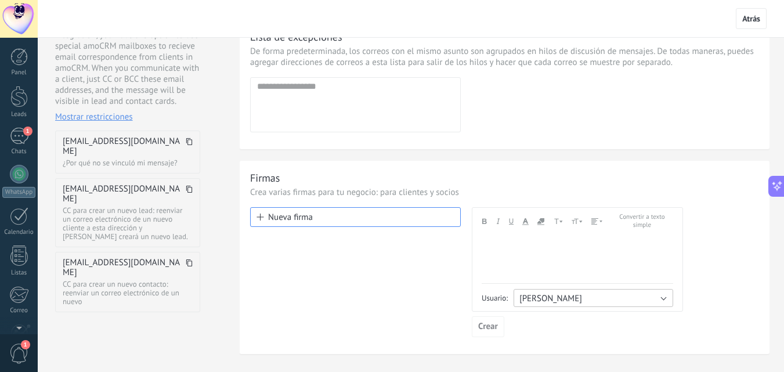
click at [670, 297] on button "[PERSON_NAME]" at bounding box center [594, 298] width 160 height 18
click at [708, 263] on div "Nueva firma Andale Mono Arial Arial Black Book Antiqua Comic Sans MS Courier Ne…" at bounding box center [504, 272] width 509 height 130
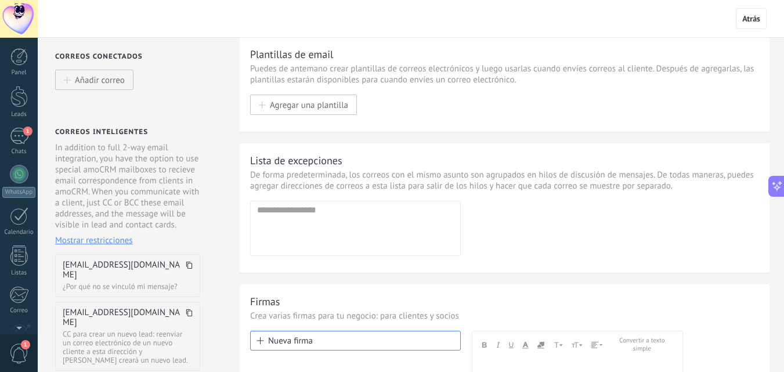
scroll to position [0, 0]
click at [96, 78] on span "Añadir correo" at bounding box center [100, 80] width 50 height 10
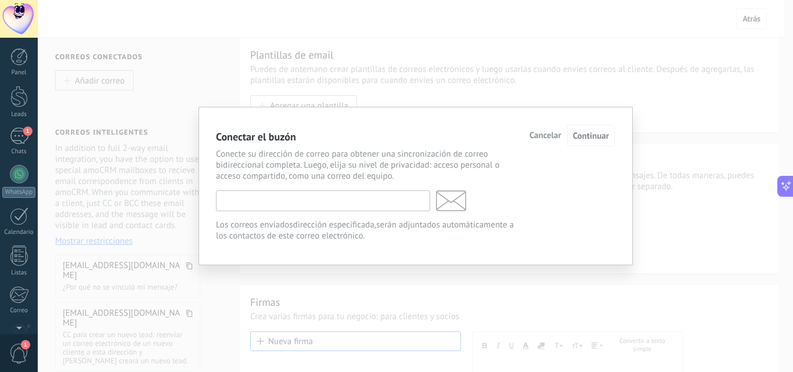
click at [352, 206] on input "text" at bounding box center [323, 200] width 214 height 21
click at [538, 140] on span "Cancelar" at bounding box center [545, 136] width 32 height 8
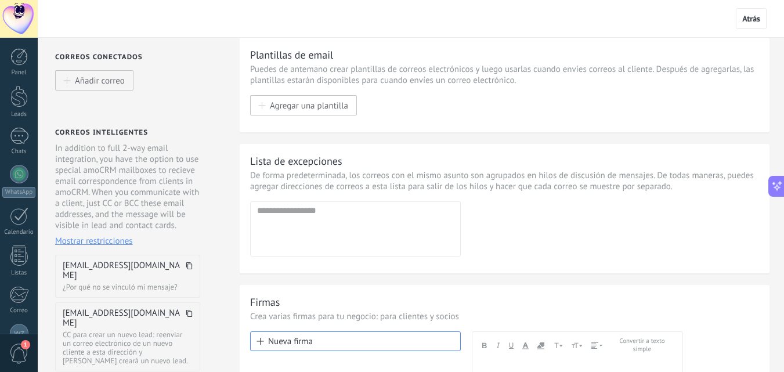
scroll to position [75, 0]
